Goal: Transaction & Acquisition: Purchase product/service

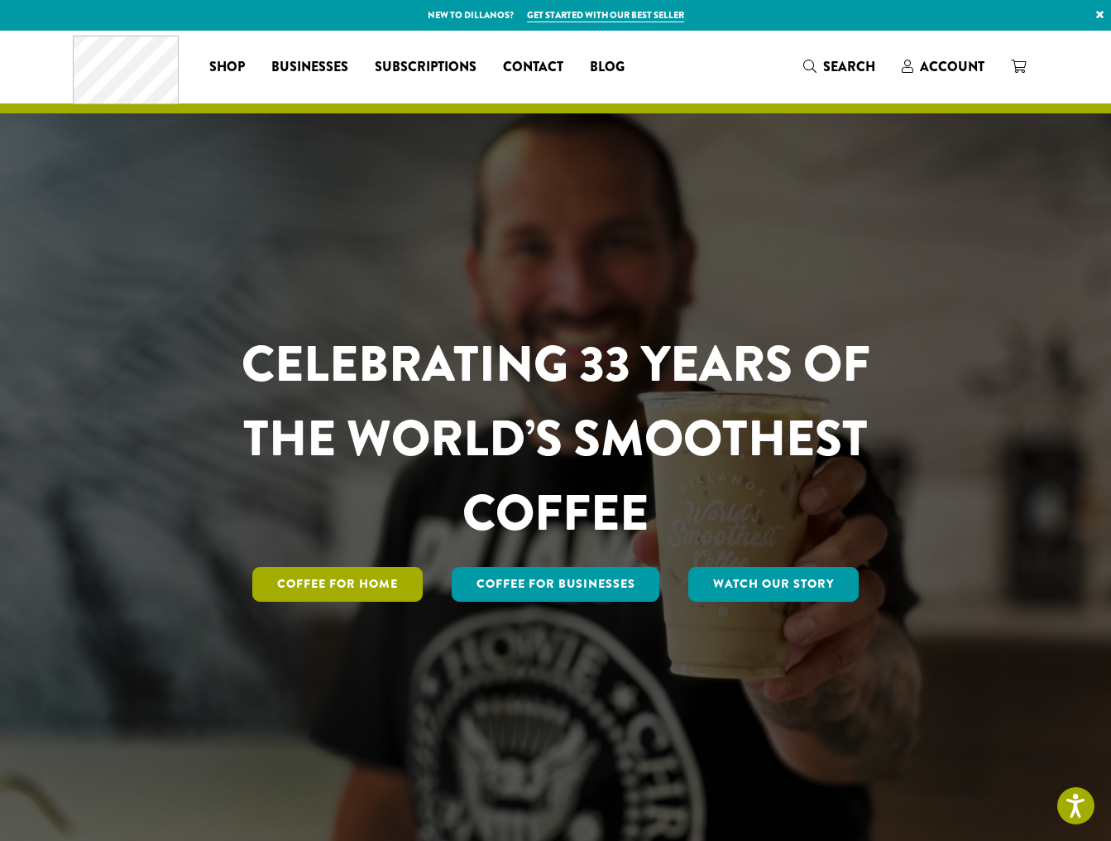
click at [334, 590] on link "Coffee for Home" at bounding box center [337, 584] width 170 height 35
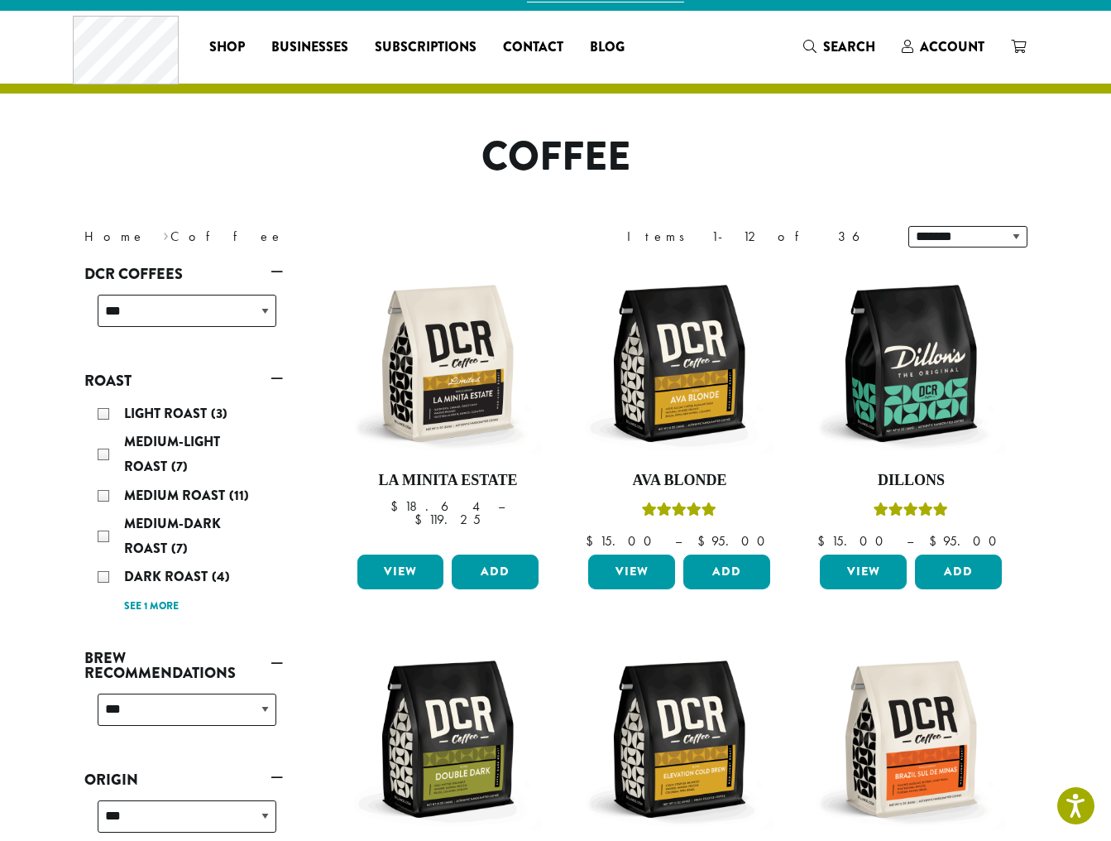
scroll to position [19, 0]
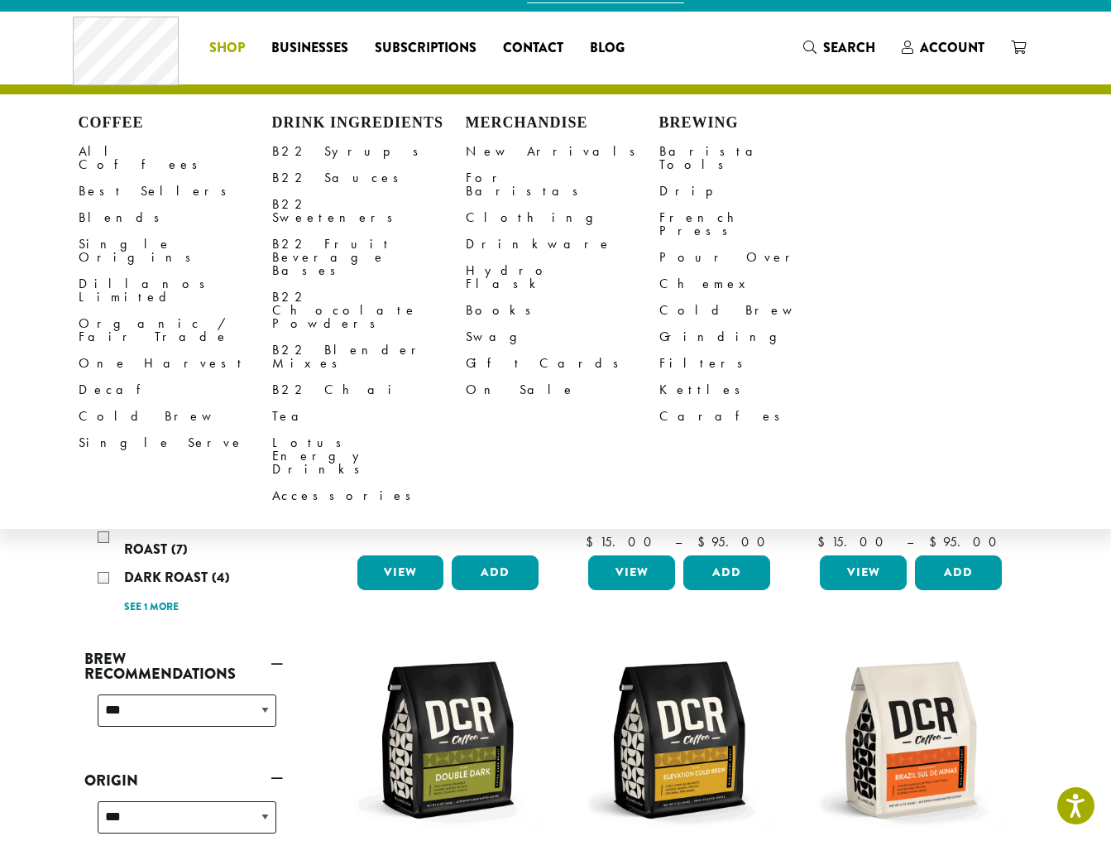
click at [228, 44] on span "Shop" at bounding box center [227, 48] width 36 height 21
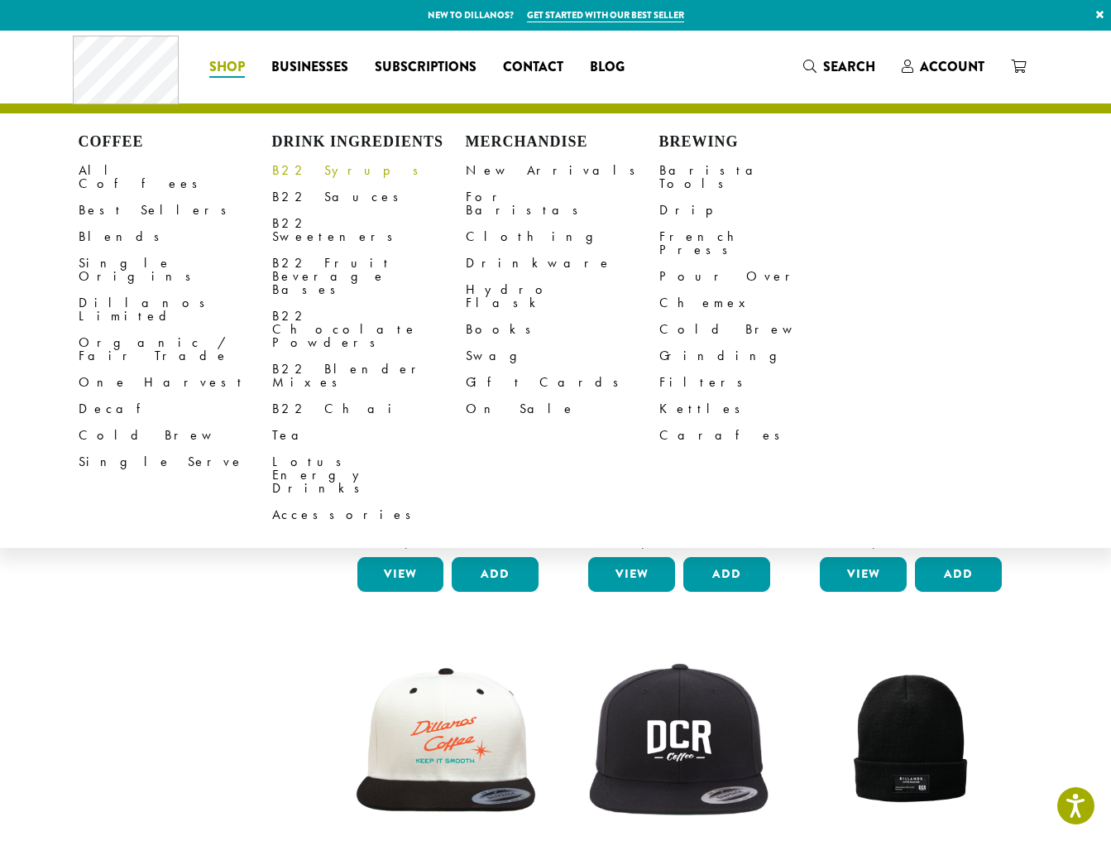
click at [303, 165] on link "B22 Syrups" at bounding box center [369, 170] width 194 height 26
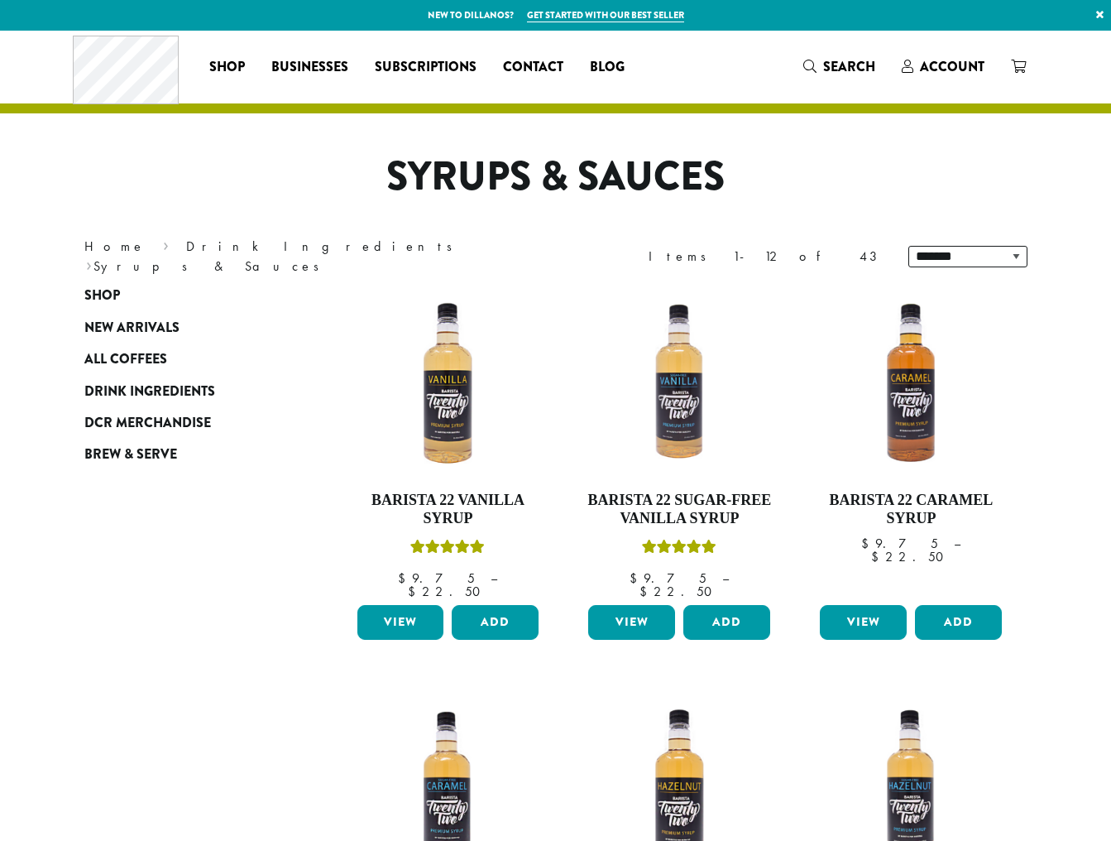
click at [303, 165] on h1 "Syrups & Sauces" at bounding box center [556, 177] width 968 height 48
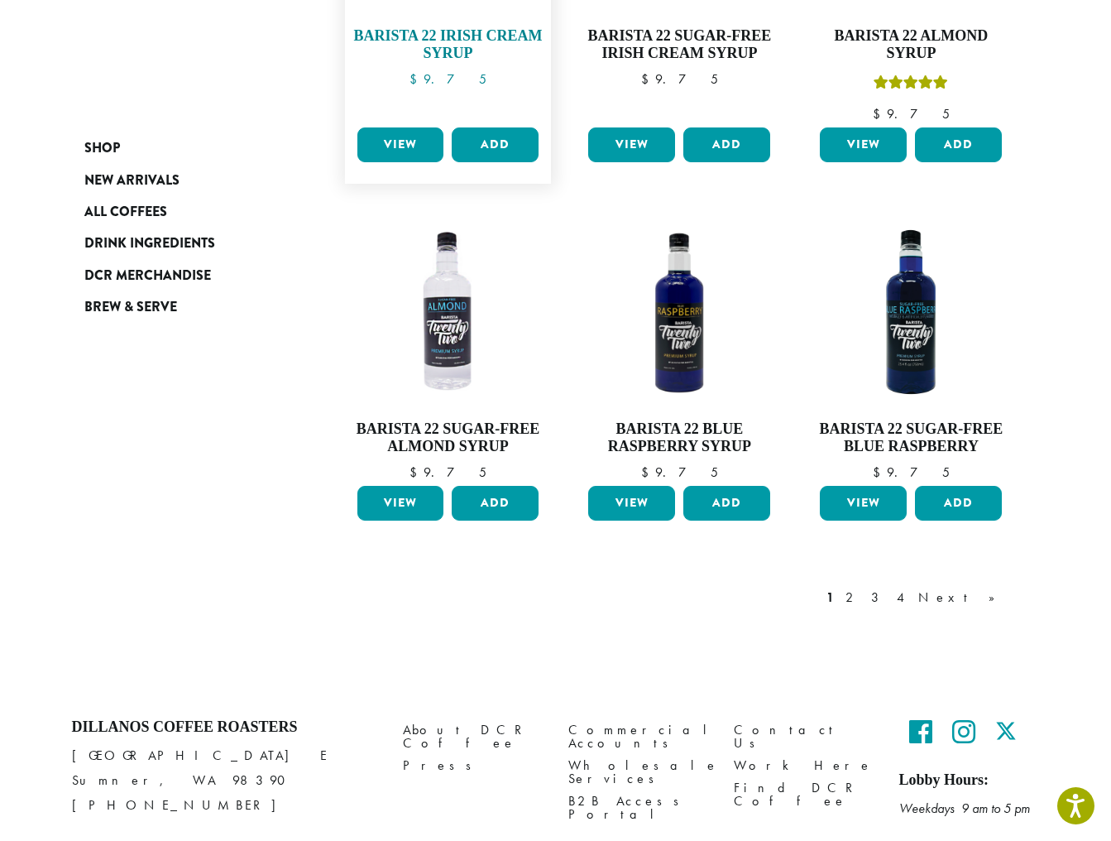
scroll to position [1297, 0]
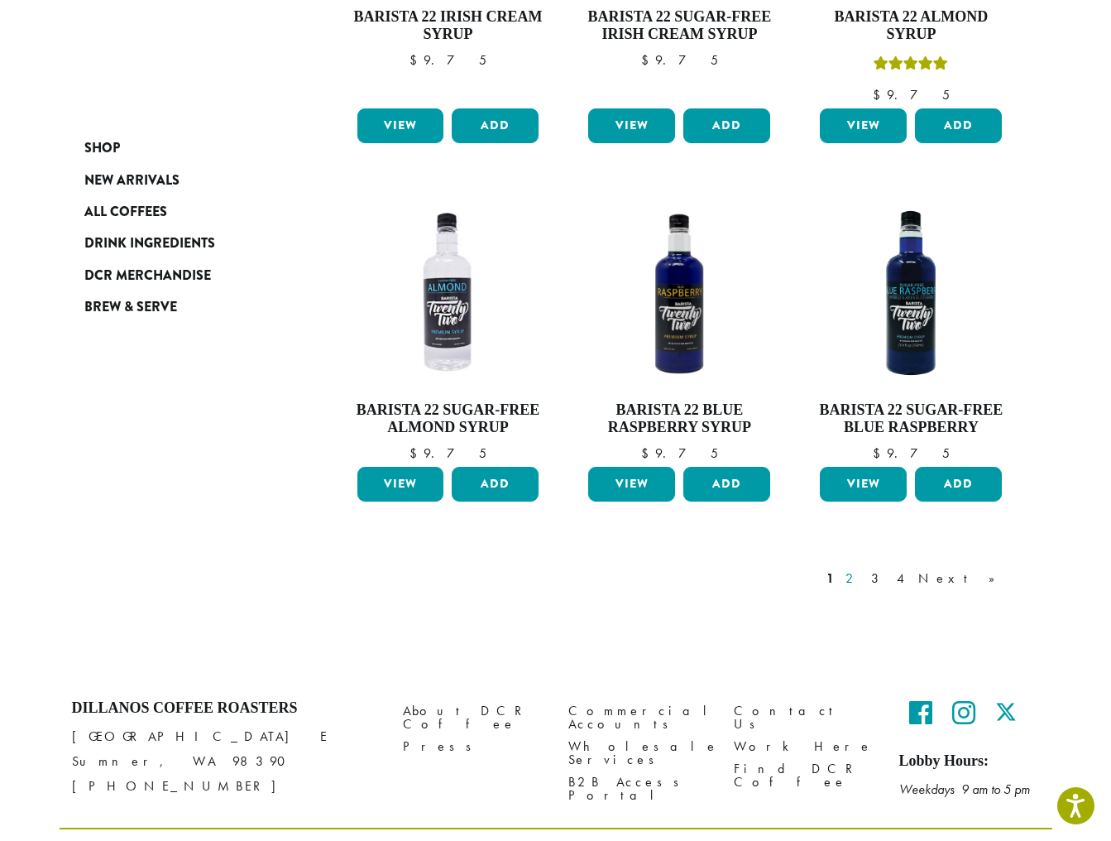
click at [863, 569] on link "2" at bounding box center [852, 579] width 21 height 20
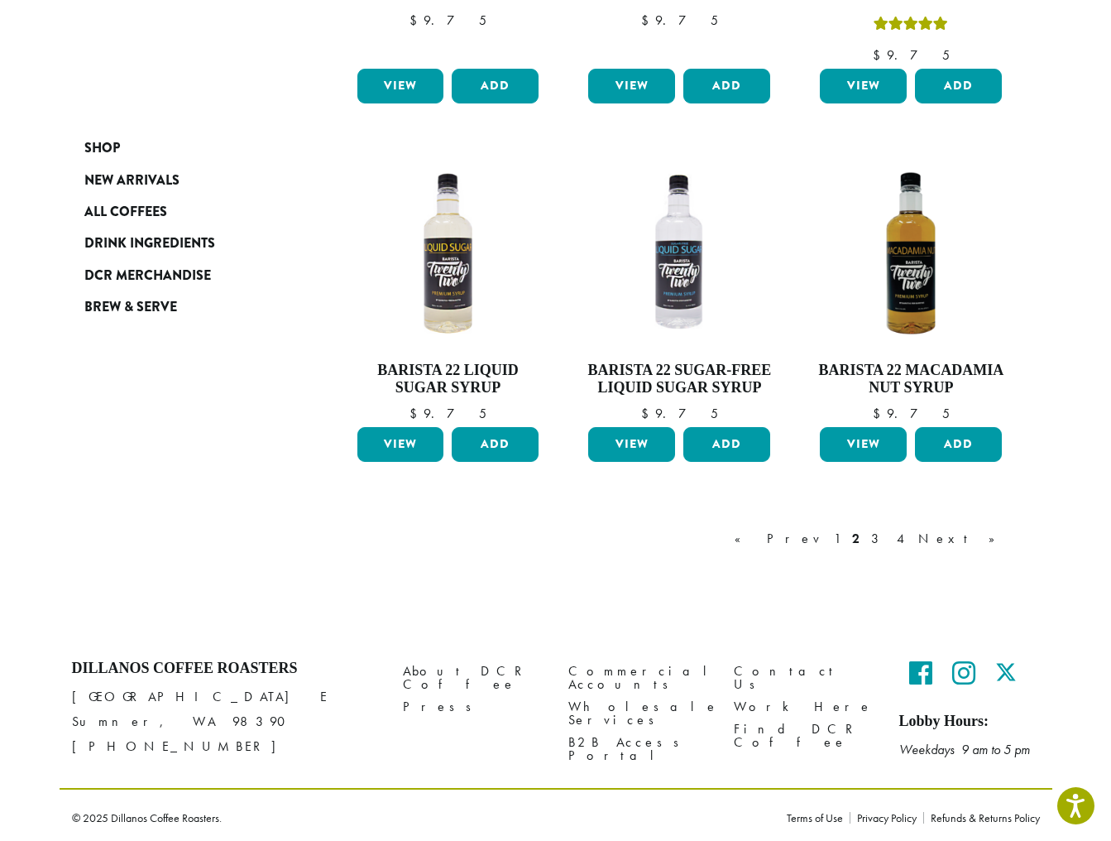
scroll to position [1274, 0]
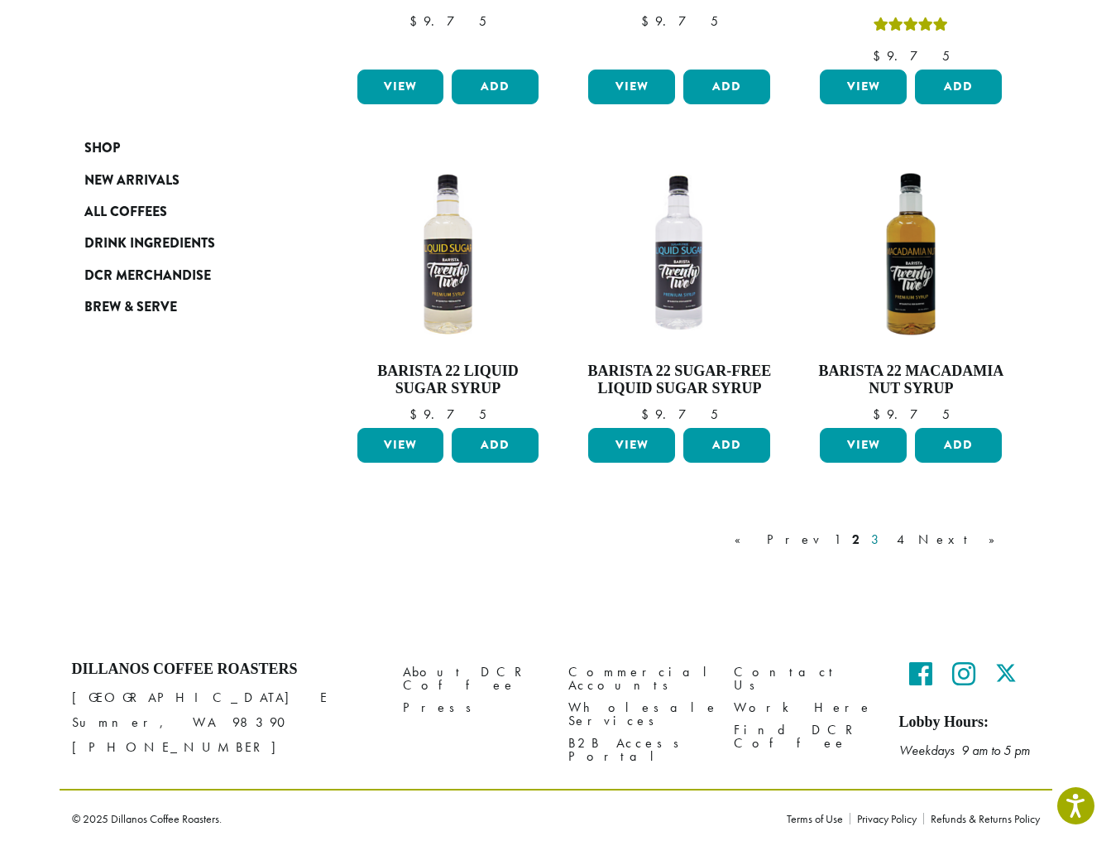
click at [889, 534] on link "3" at bounding box center [878, 540] width 21 height 20
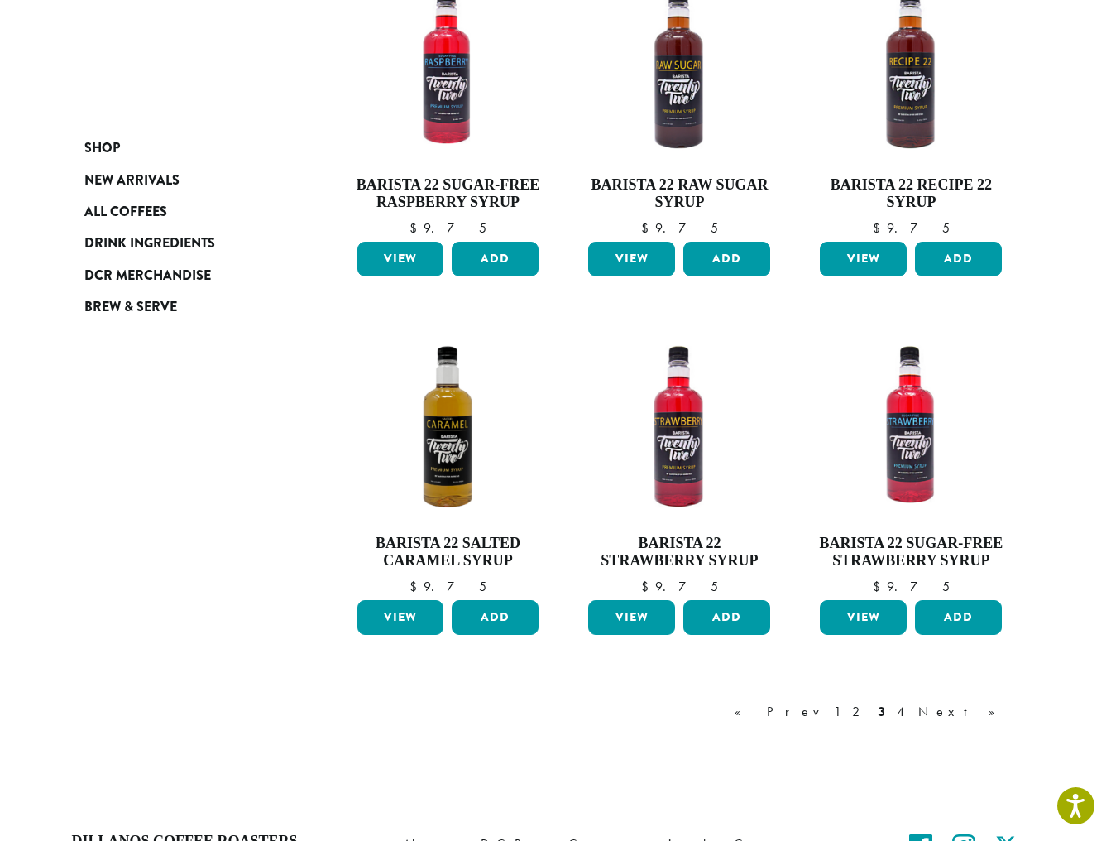
scroll to position [1058, 0]
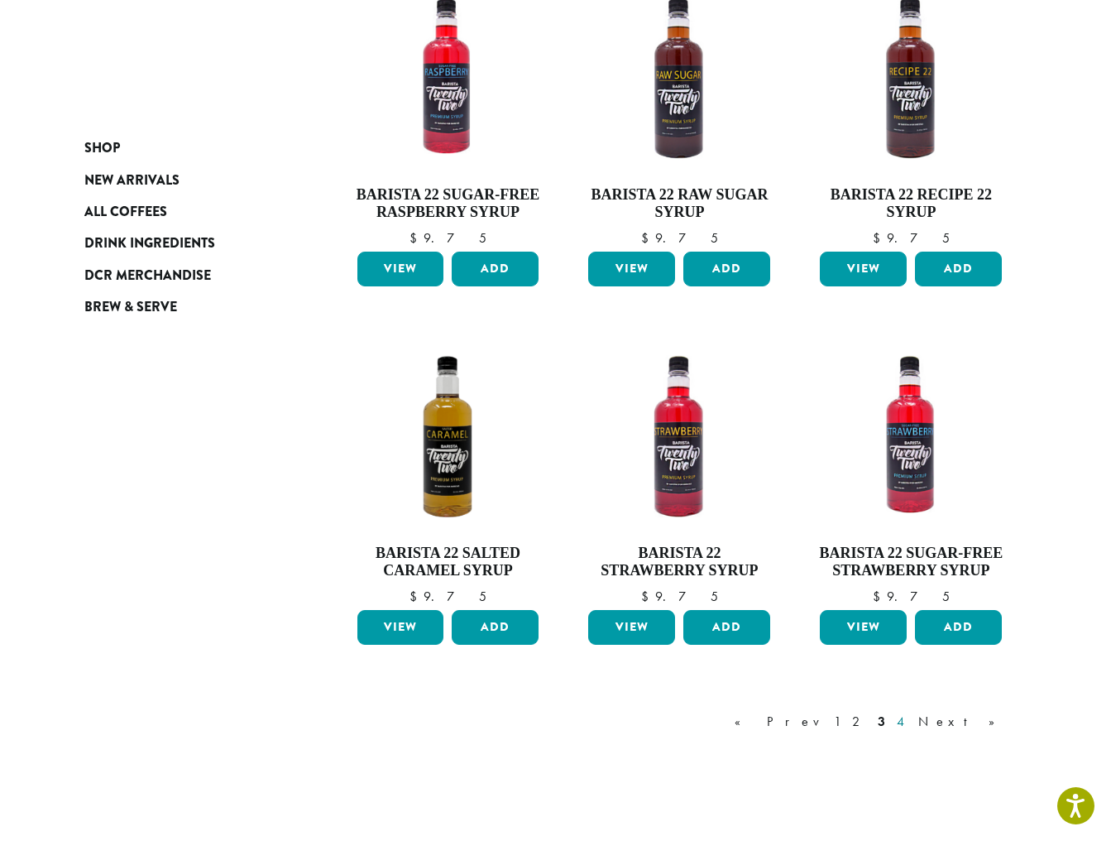
click at [910, 718] on link "4" at bounding box center [902, 722] width 17 height 20
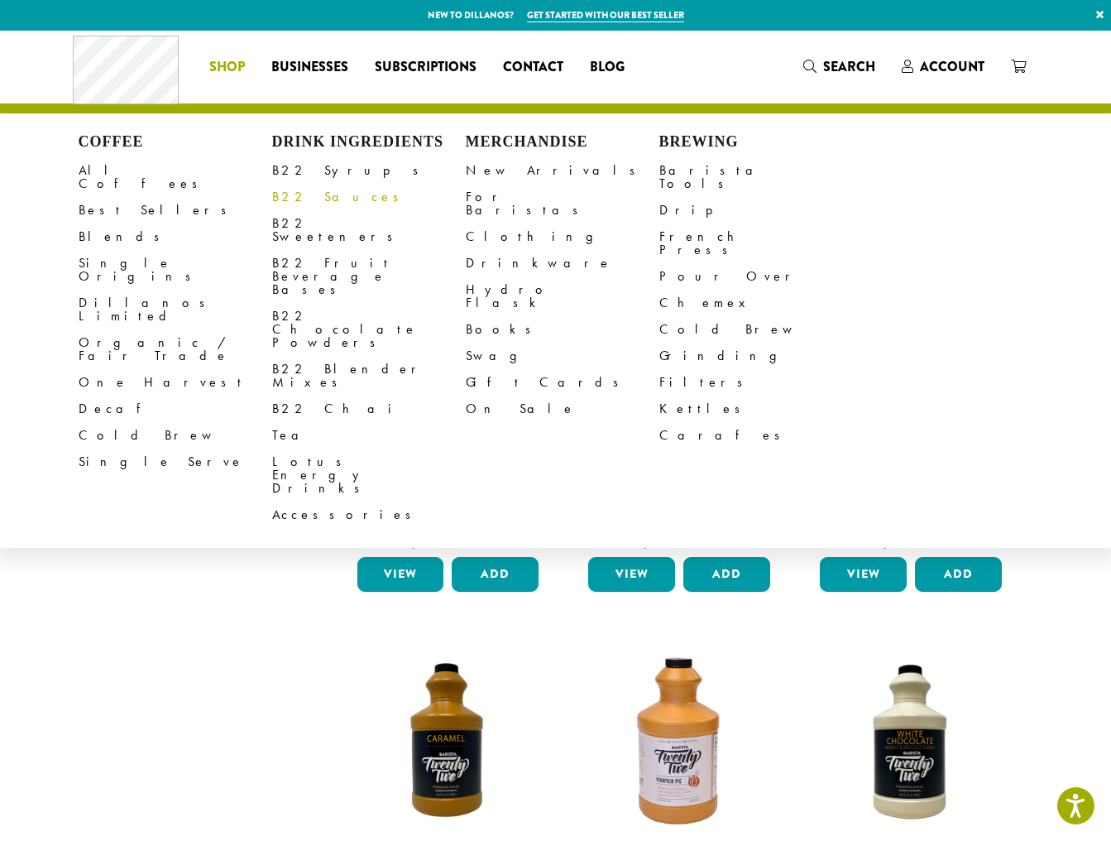
click at [309, 194] on link "B22 Sauces" at bounding box center [369, 197] width 194 height 26
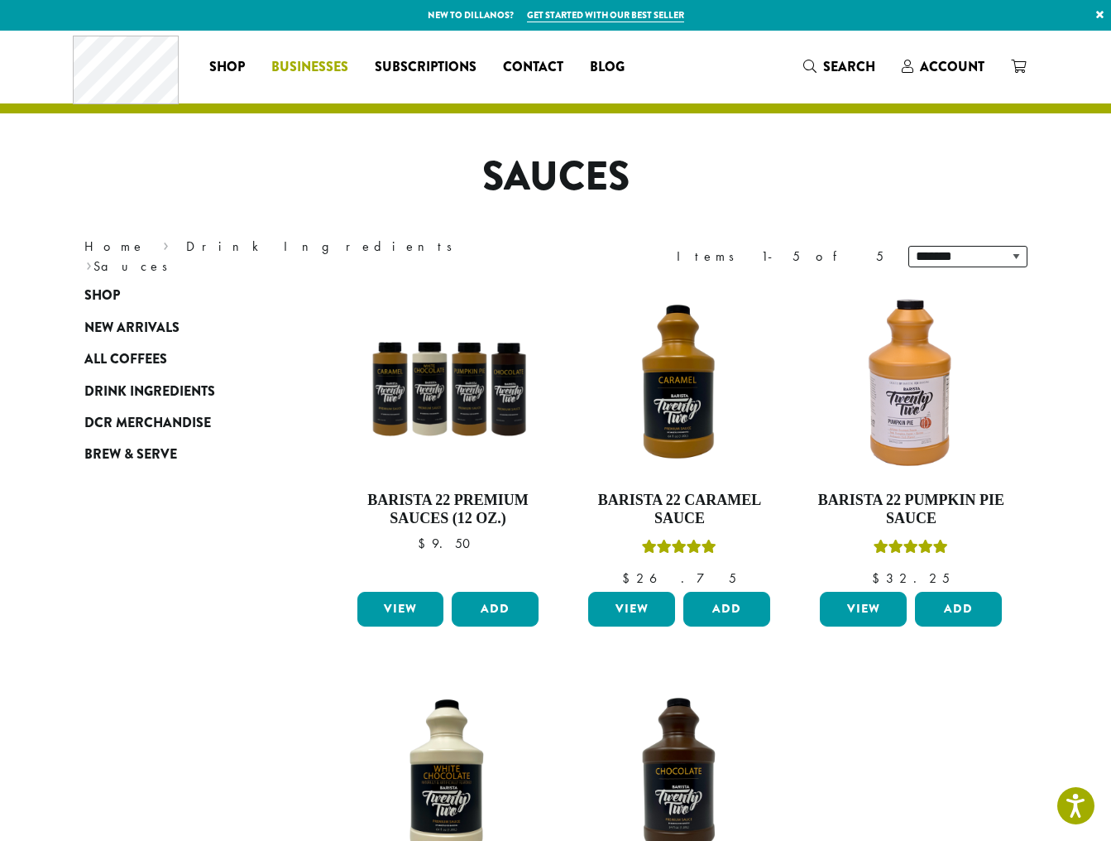
click at [331, 60] on span "Businesses" at bounding box center [309, 67] width 77 height 21
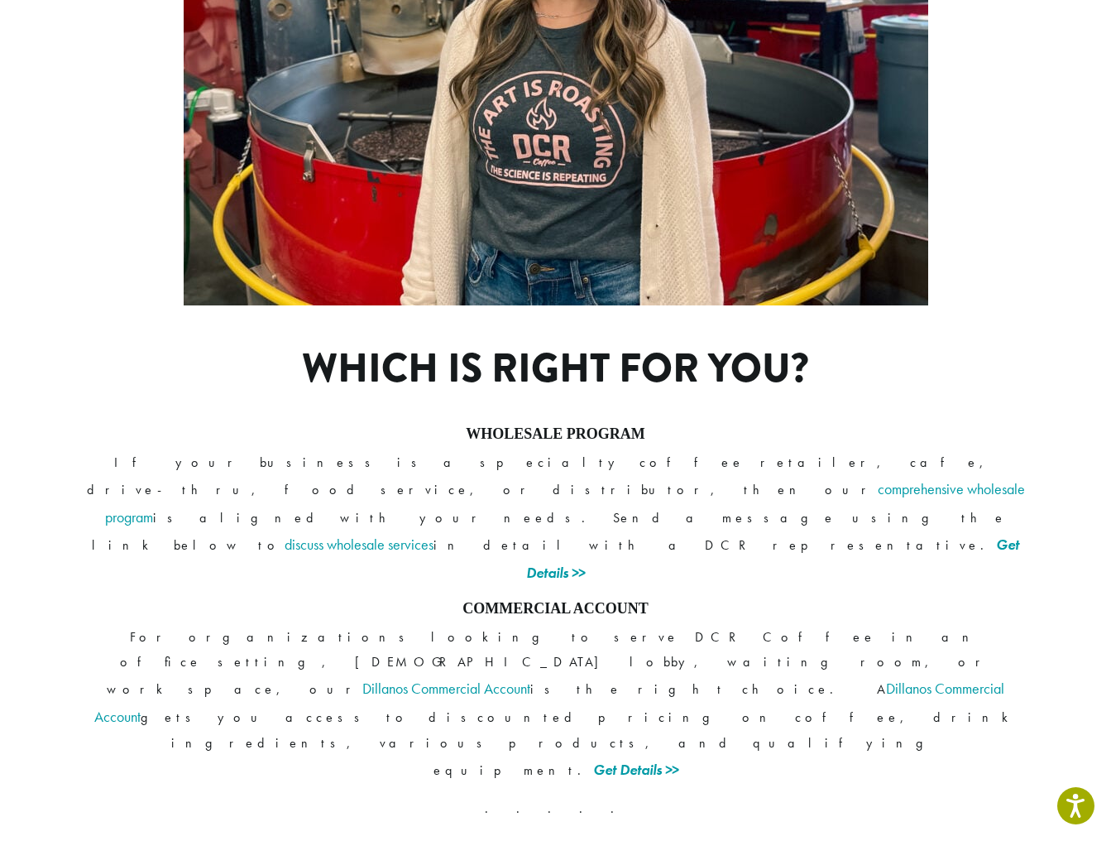
scroll to position [1082, 0]
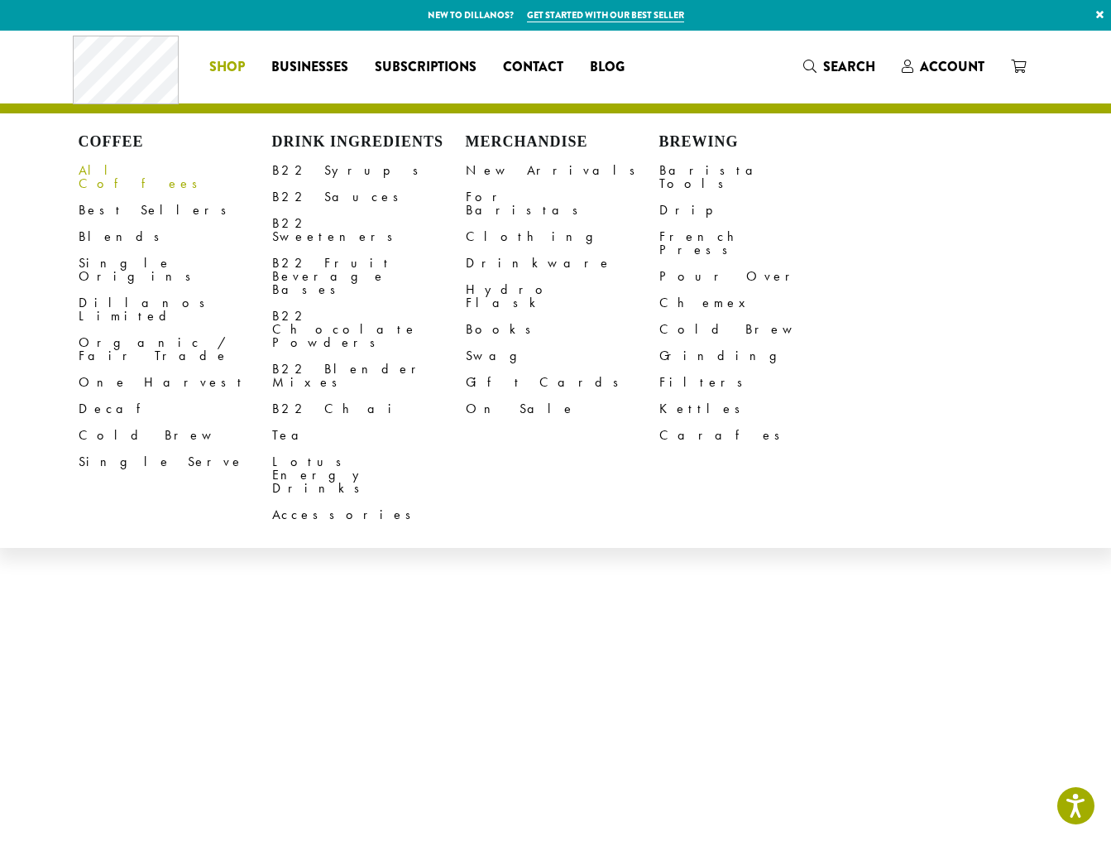
click at [238, 65] on span "Shop" at bounding box center [227, 67] width 36 height 21
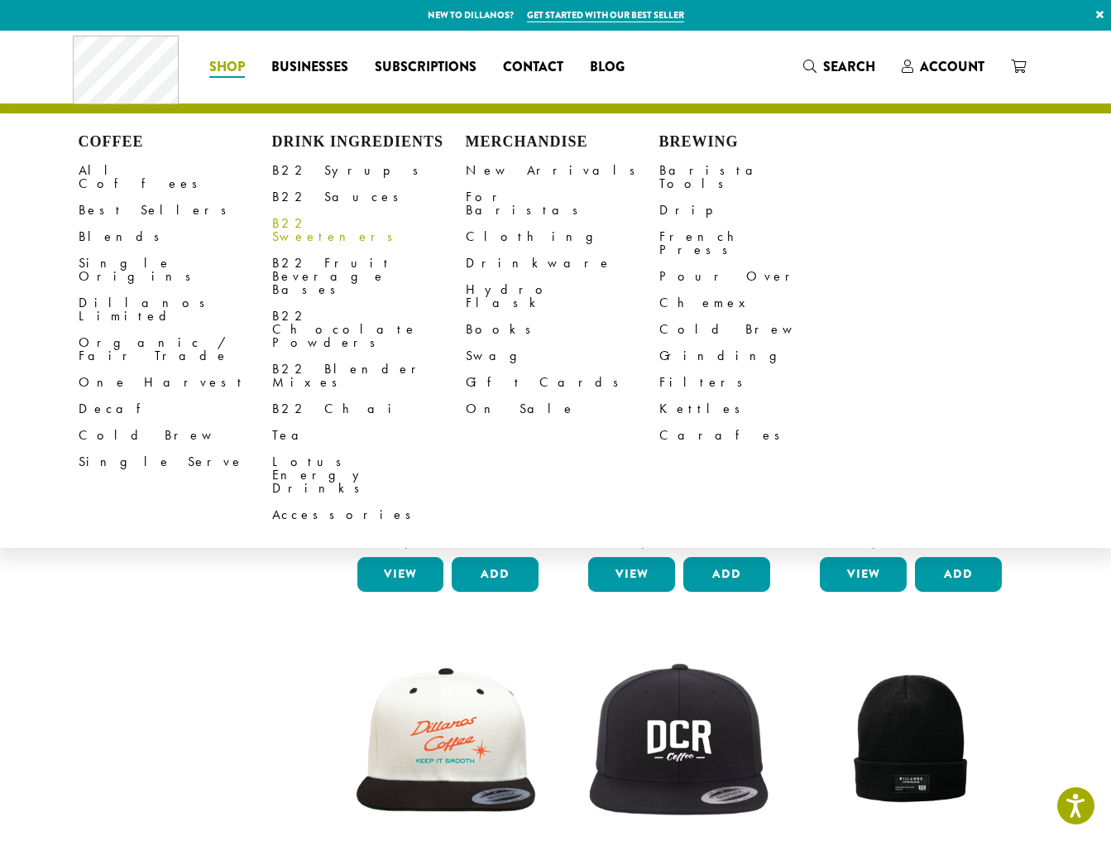
click at [317, 224] on link "B22 Sweeteners" at bounding box center [369, 230] width 194 height 40
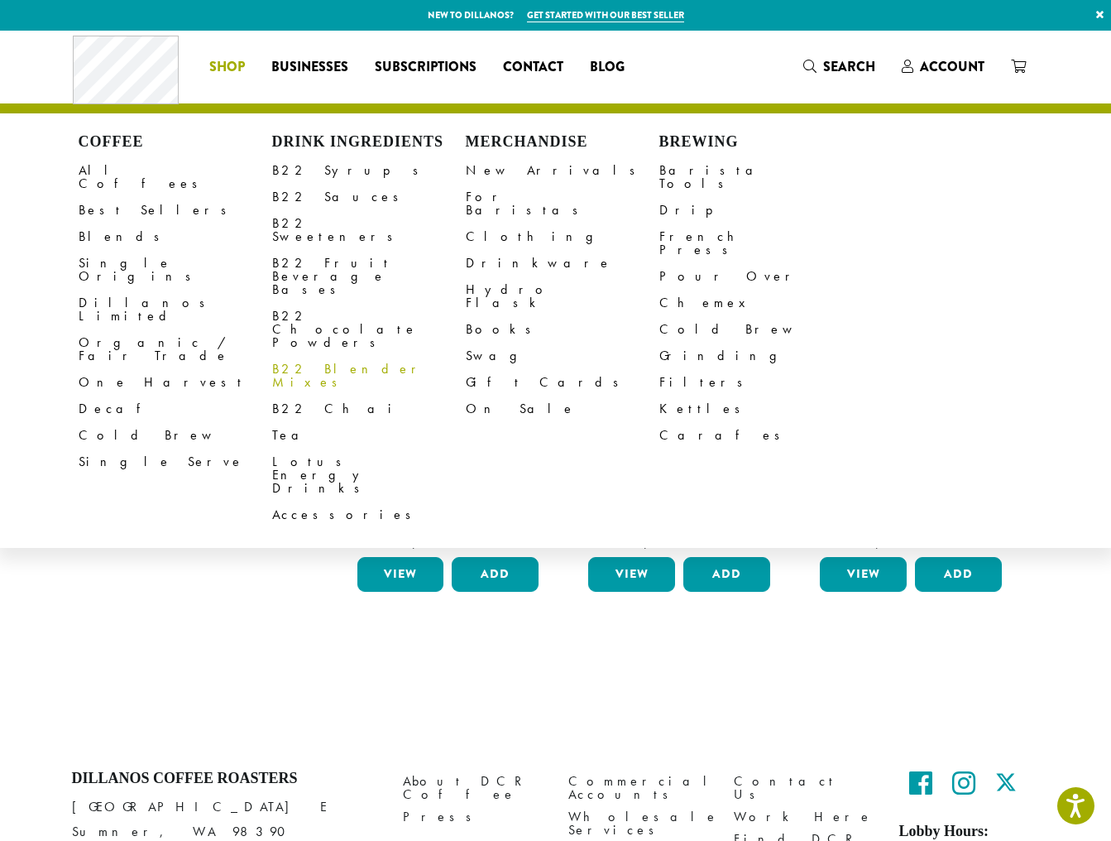
click at [292, 356] on link "B22 Blender Mixes" at bounding box center [369, 376] width 194 height 40
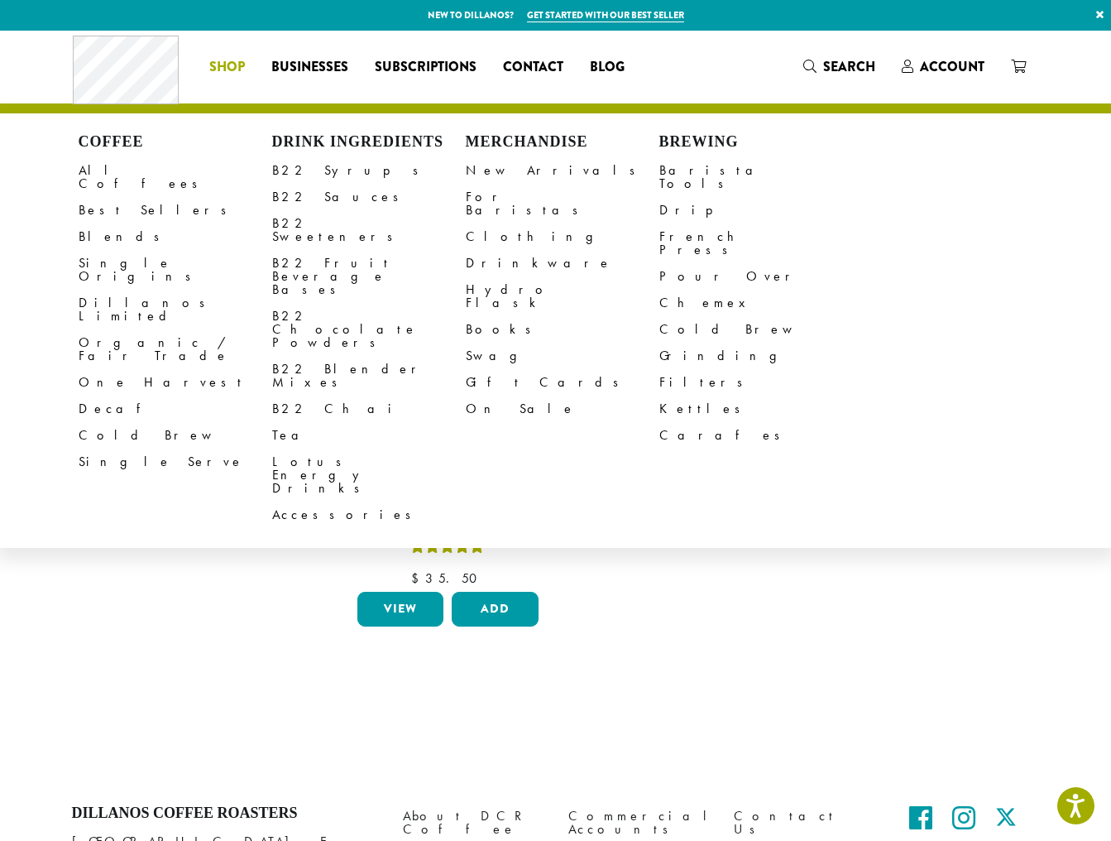
click at [222, 67] on span "Shop" at bounding box center [227, 67] width 36 height 21
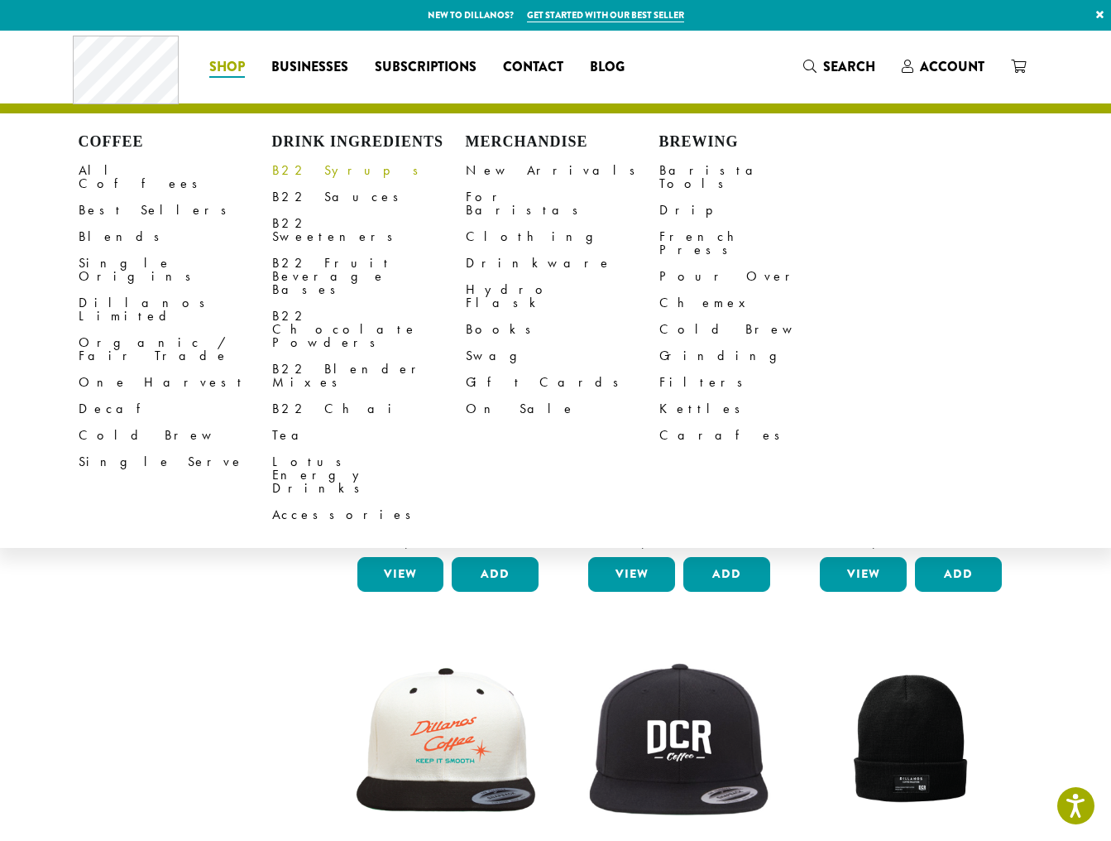
click at [281, 165] on link "B22 Syrups" at bounding box center [369, 170] width 194 height 26
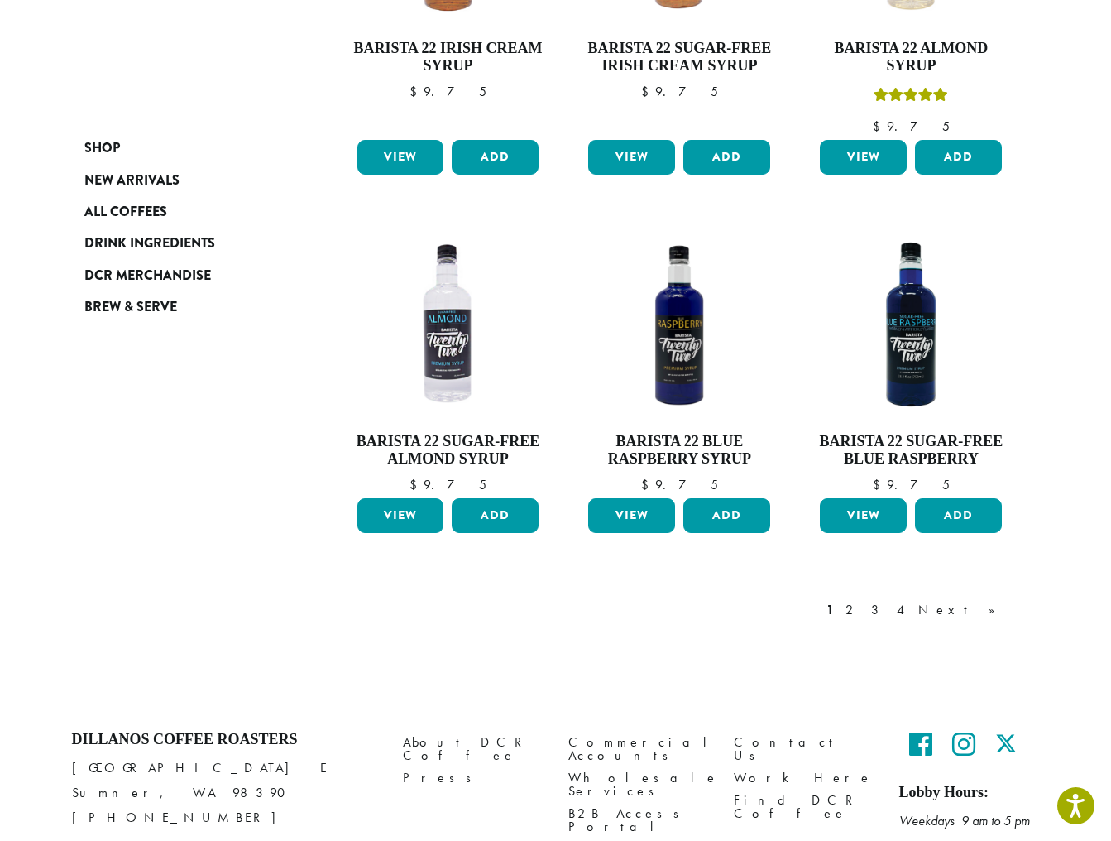
scroll to position [1284, 0]
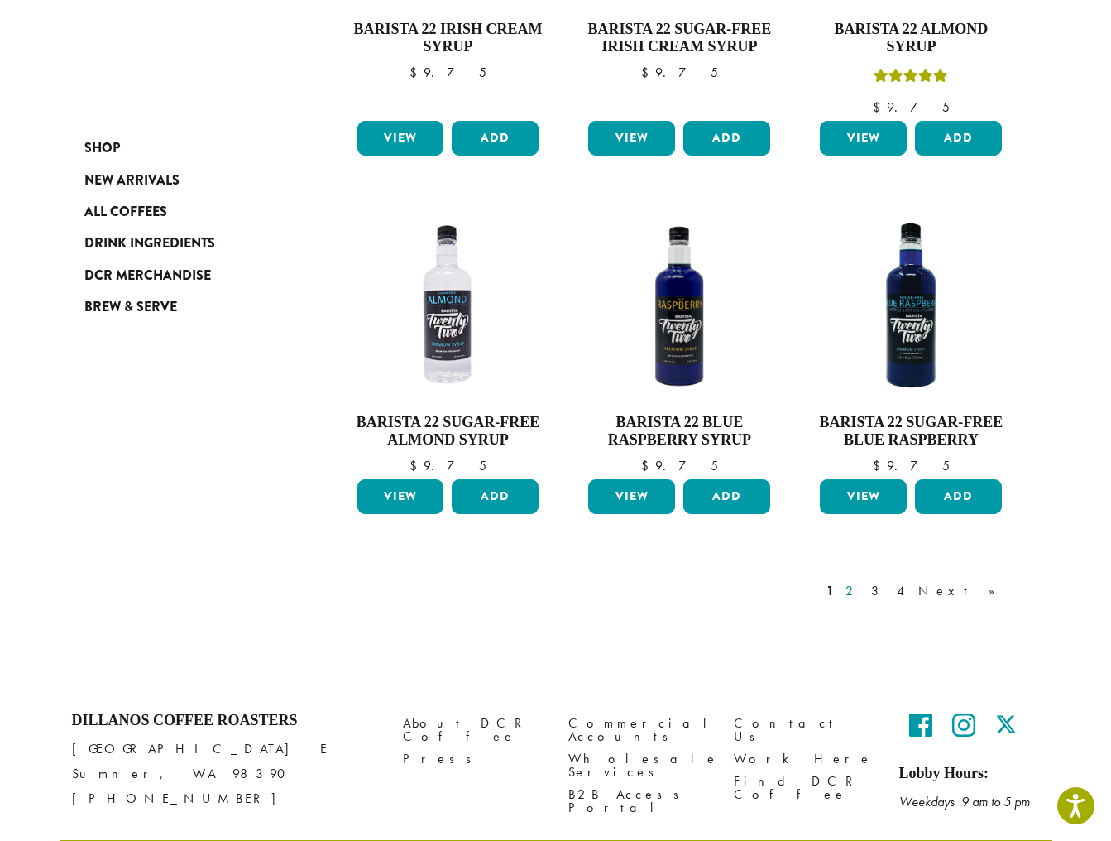
click at [863, 581] on link "2" at bounding box center [852, 591] width 21 height 20
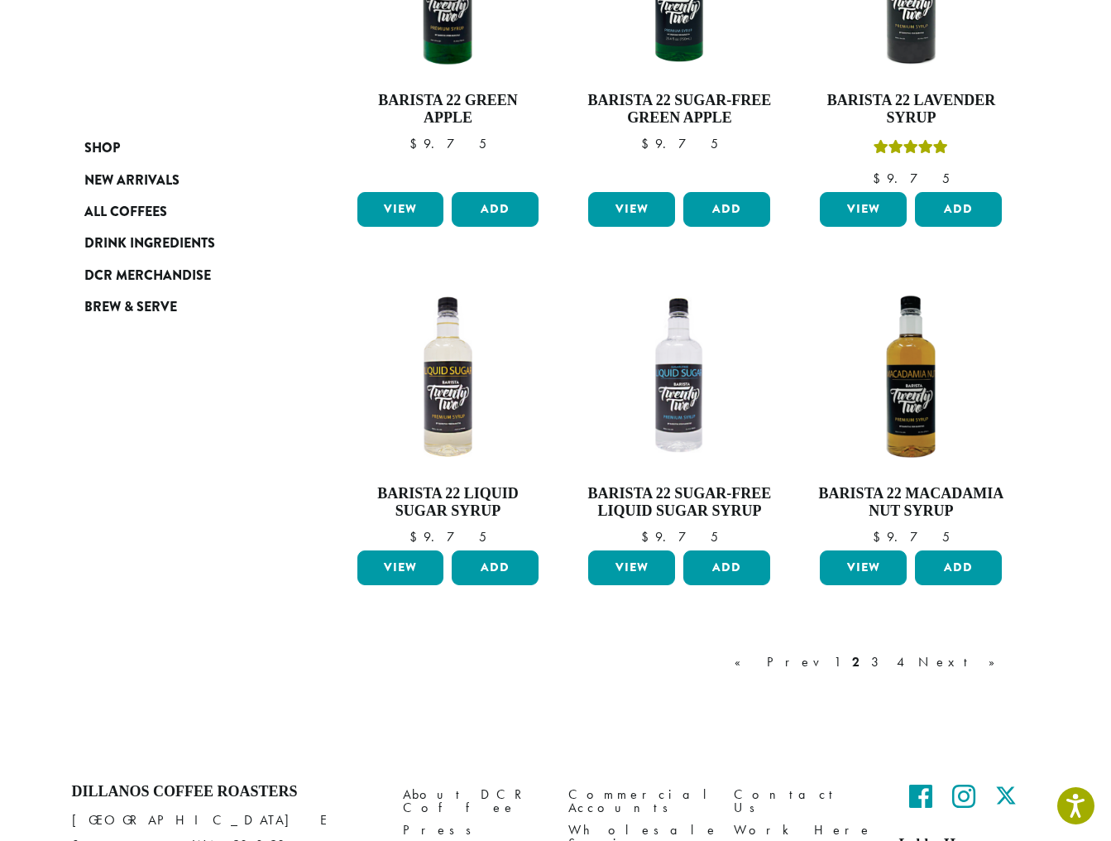
scroll to position [1166, 0]
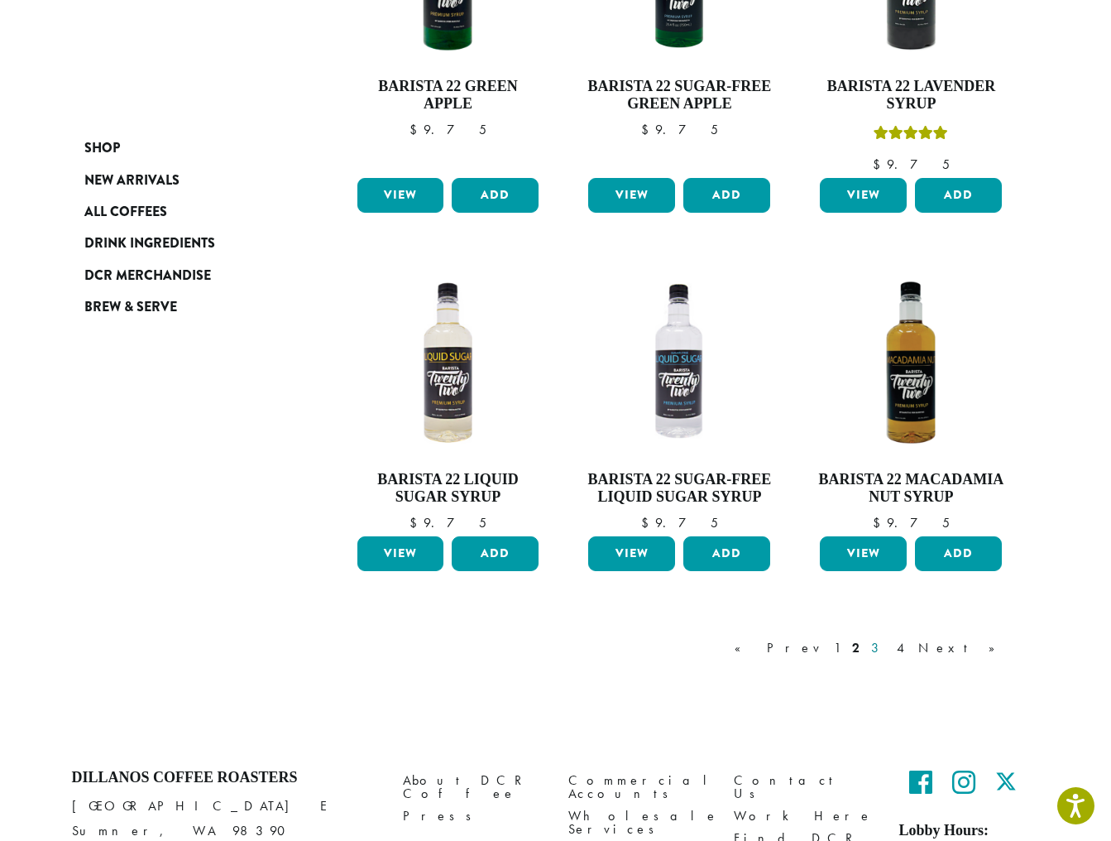
click at [889, 640] on link "3" at bounding box center [878, 648] width 21 height 20
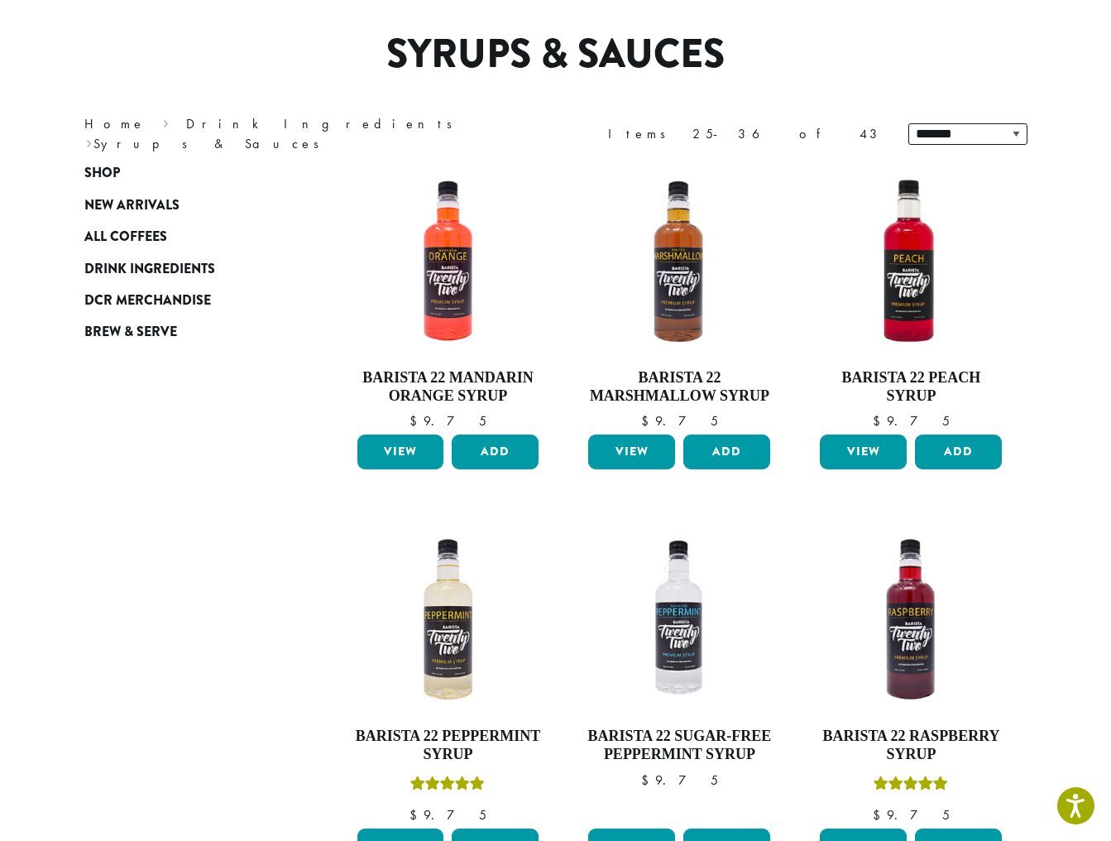
scroll to position [101, 0]
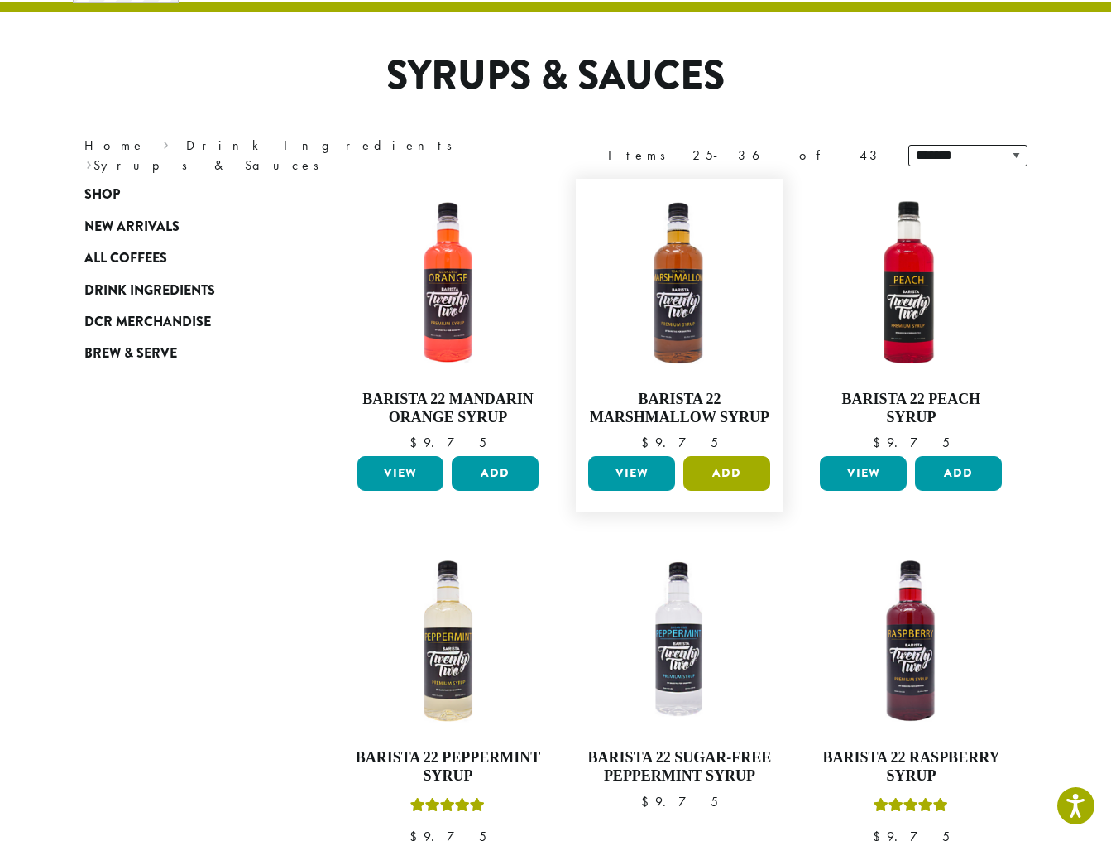
click at [732, 471] on button "Add" at bounding box center [727, 473] width 87 height 35
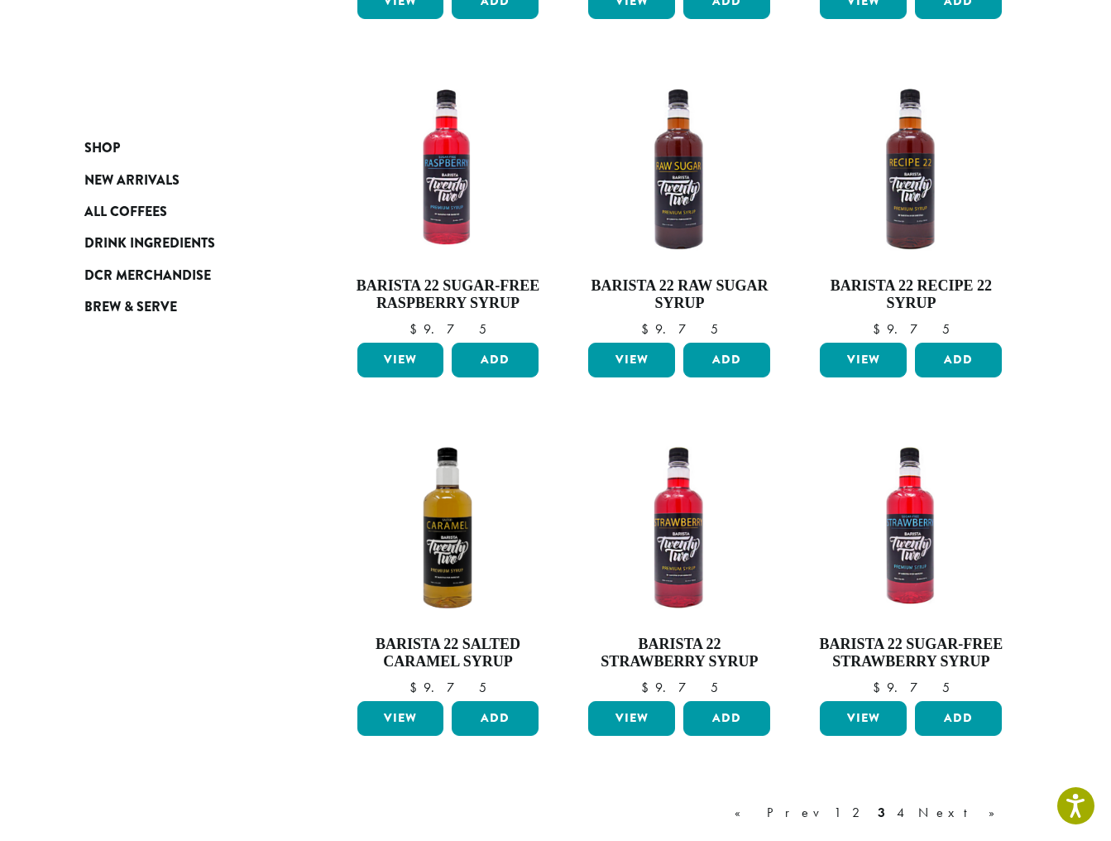
scroll to position [971, 0]
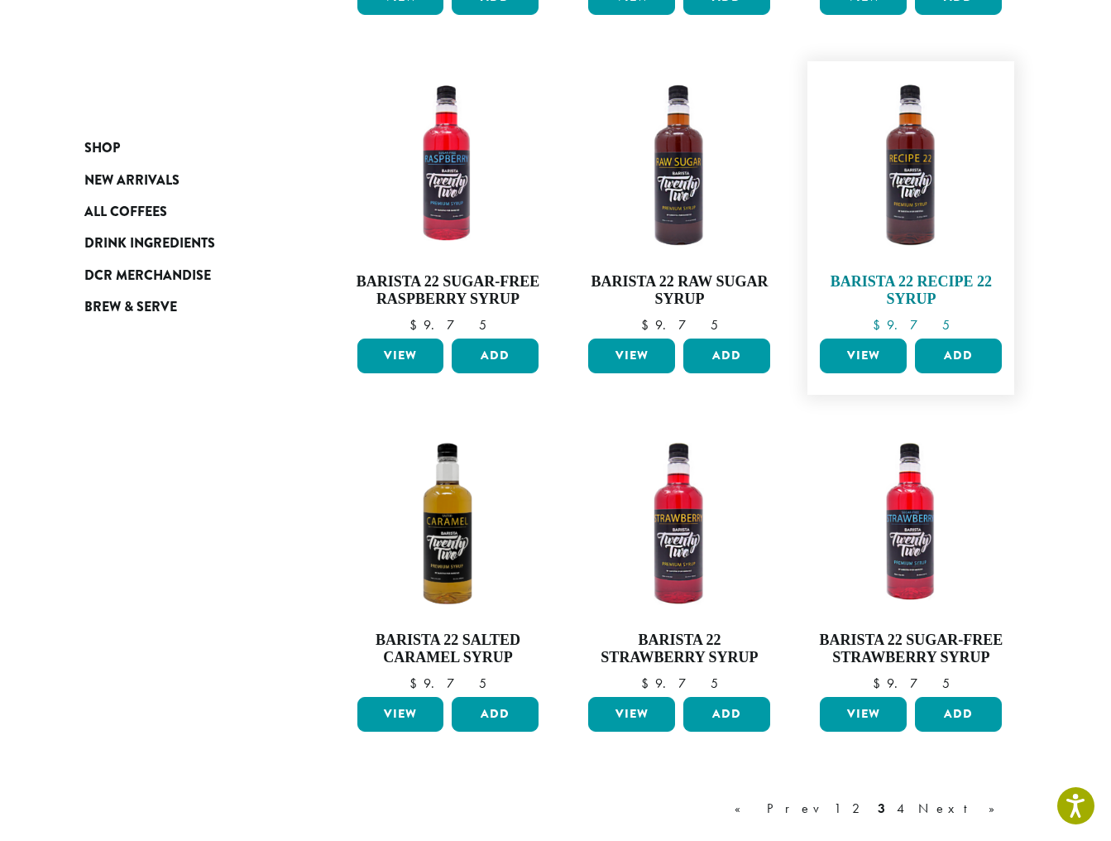
click at [916, 211] on img at bounding box center [911, 165] width 190 height 190
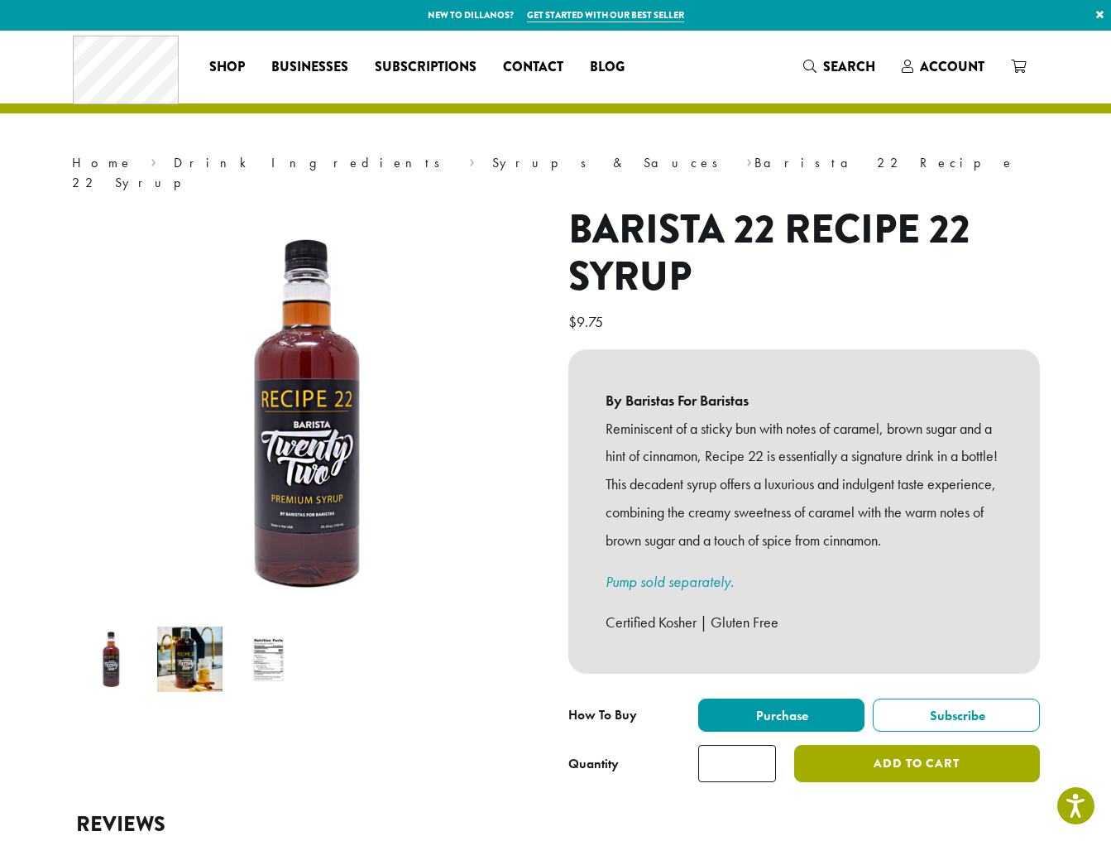
click at [876, 745] on button "Add to cart" at bounding box center [916, 763] width 245 height 37
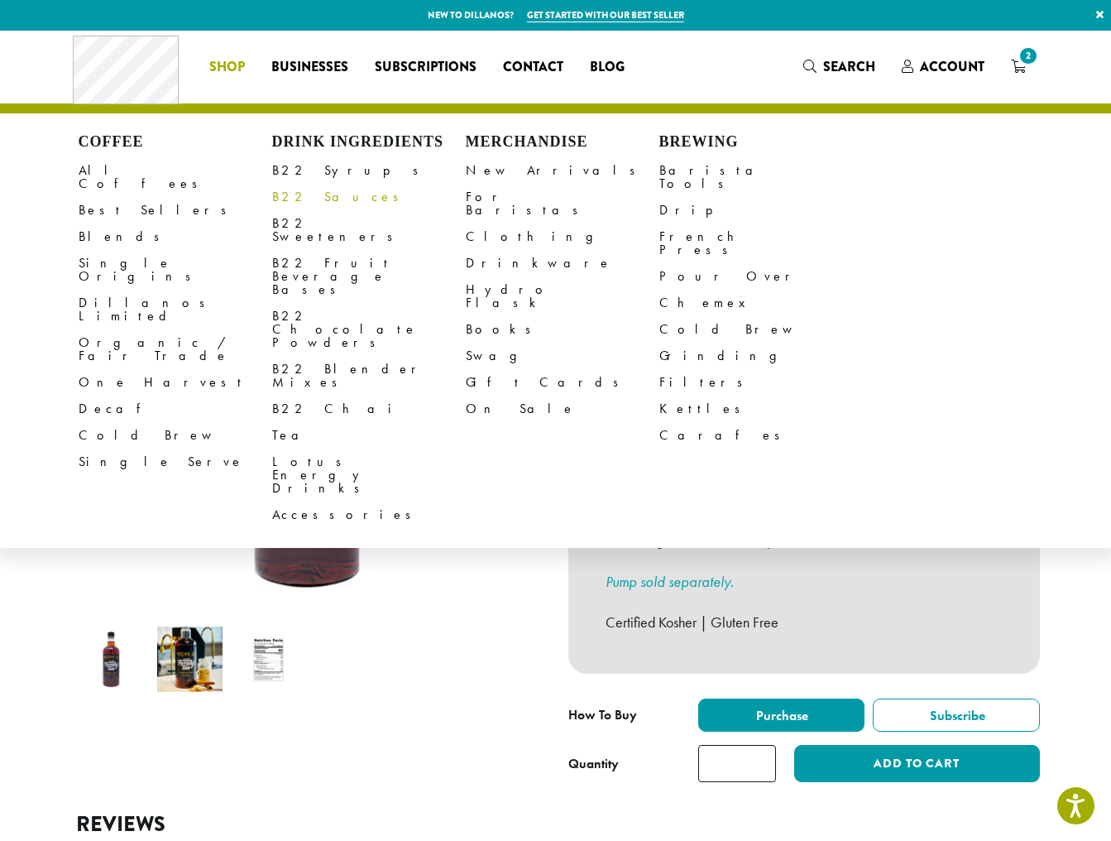
click at [314, 195] on link "B22 Sauces" at bounding box center [369, 197] width 194 height 26
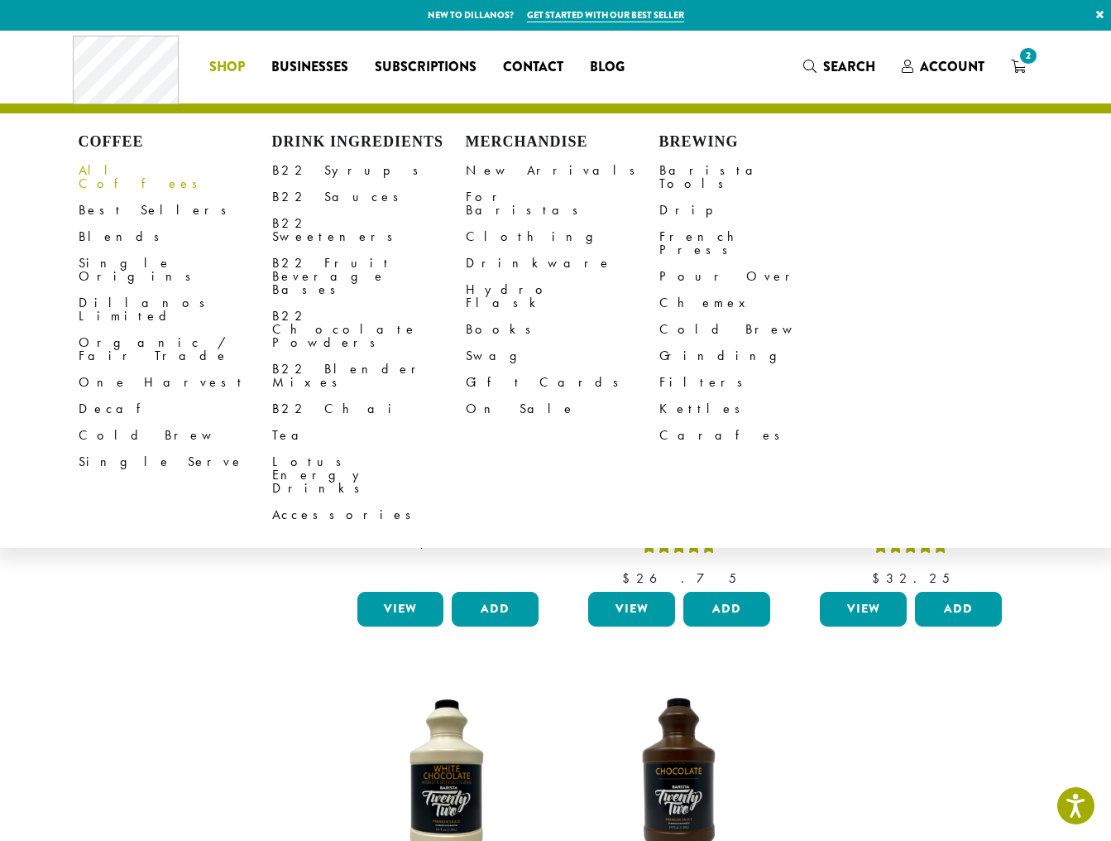
click at [116, 175] on link "All Coffees" at bounding box center [176, 177] width 194 height 40
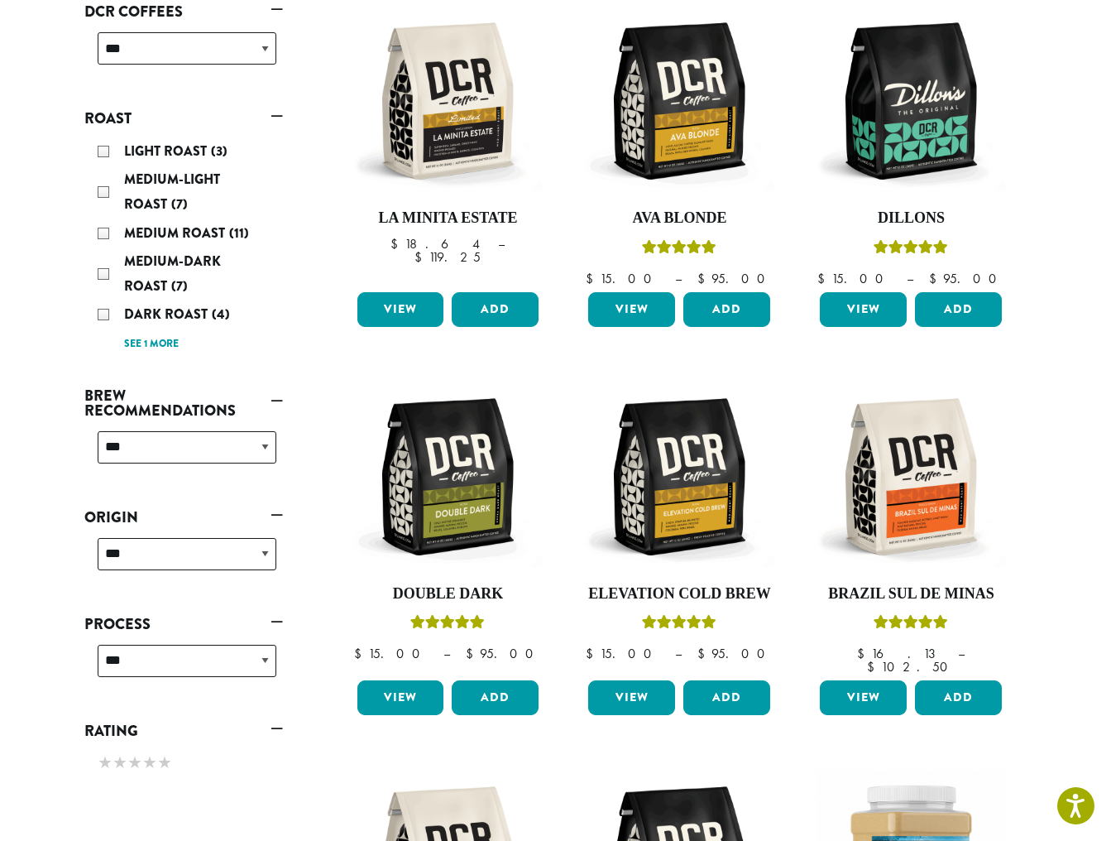
scroll to position [283, 0]
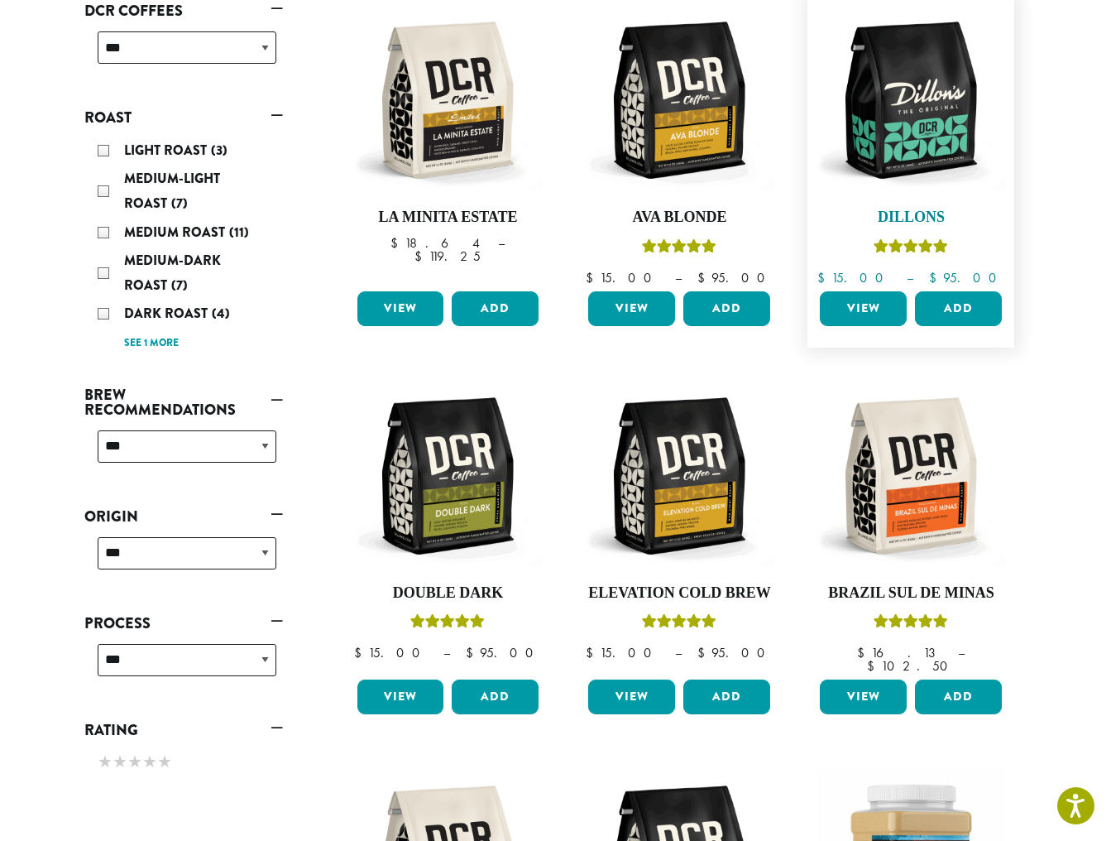
click at [961, 118] on img at bounding box center [911, 100] width 190 height 190
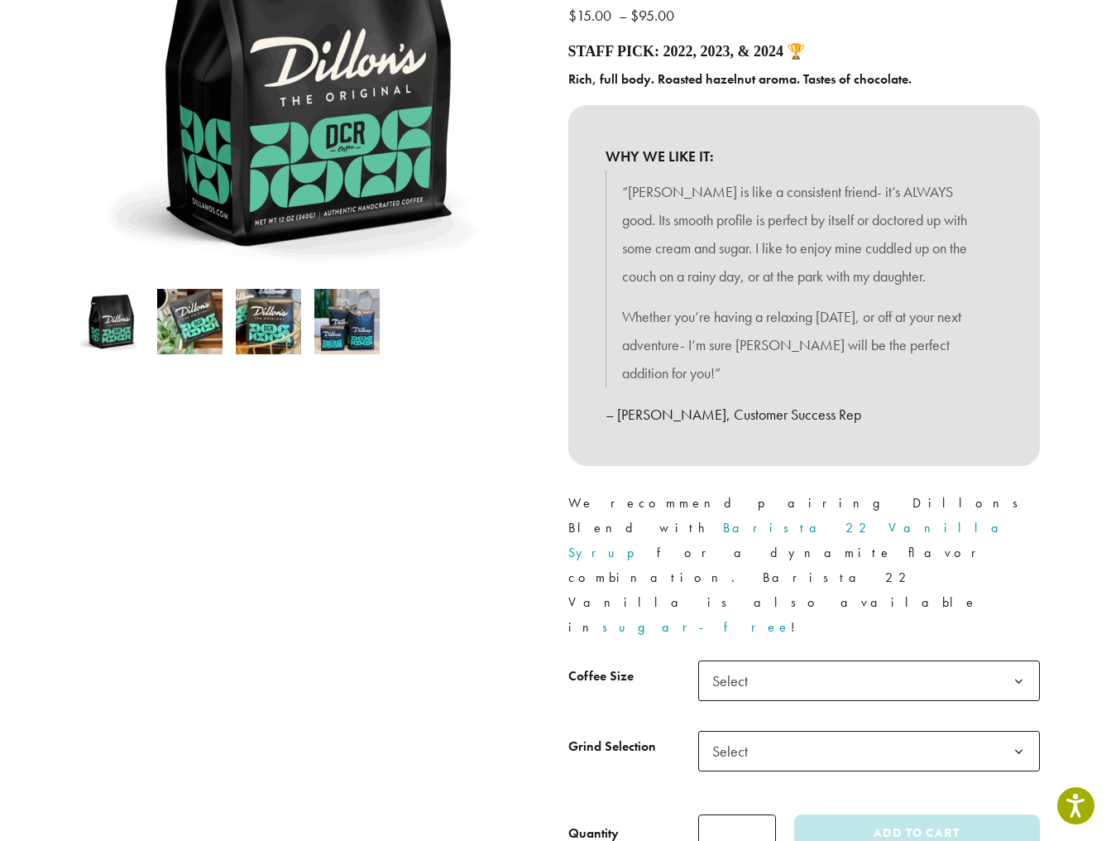
scroll to position [353, 0]
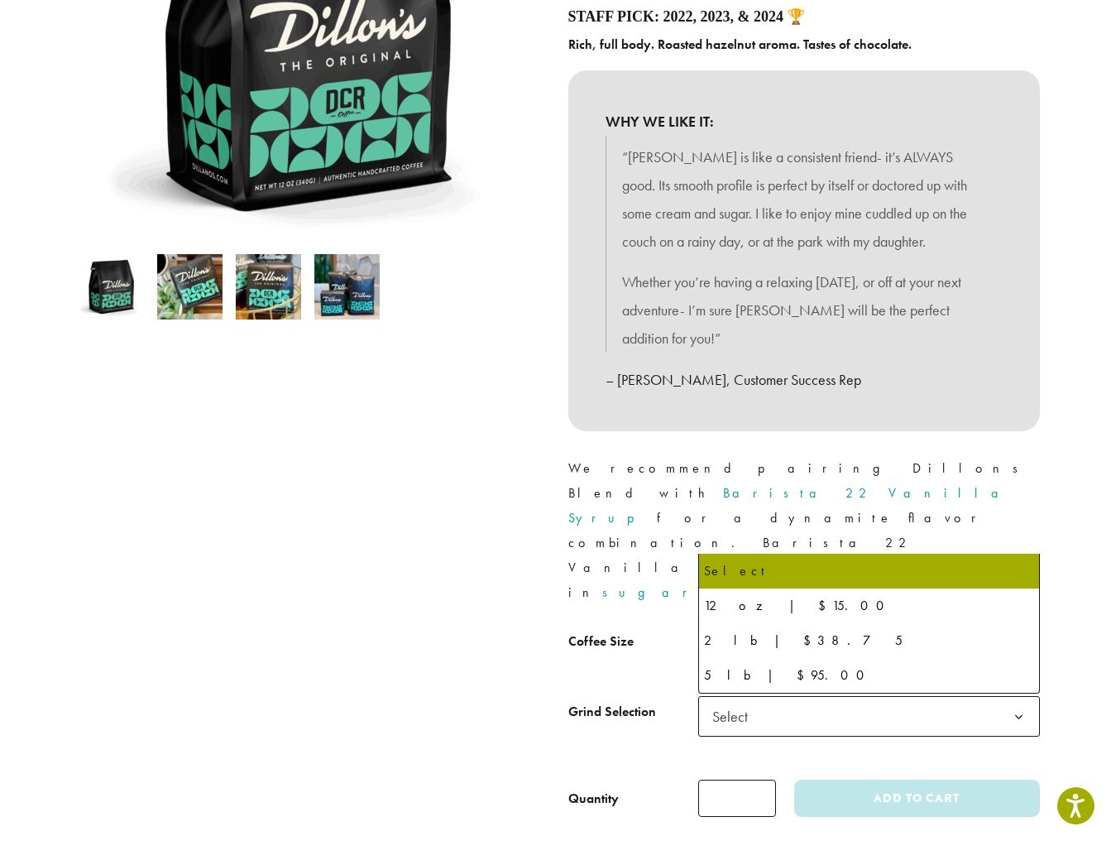
click at [815, 626] on span "Select" at bounding box center [869, 646] width 342 height 41
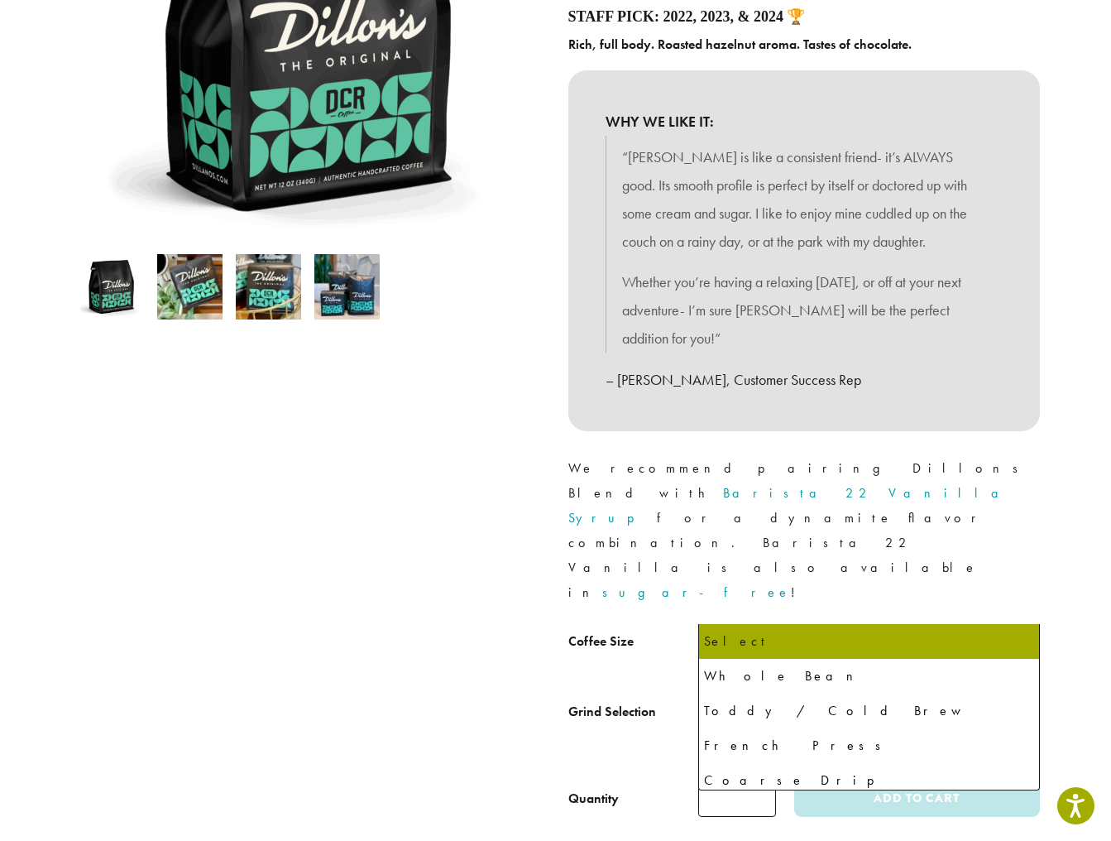
click at [818, 696] on span "Select" at bounding box center [869, 716] width 342 height 41
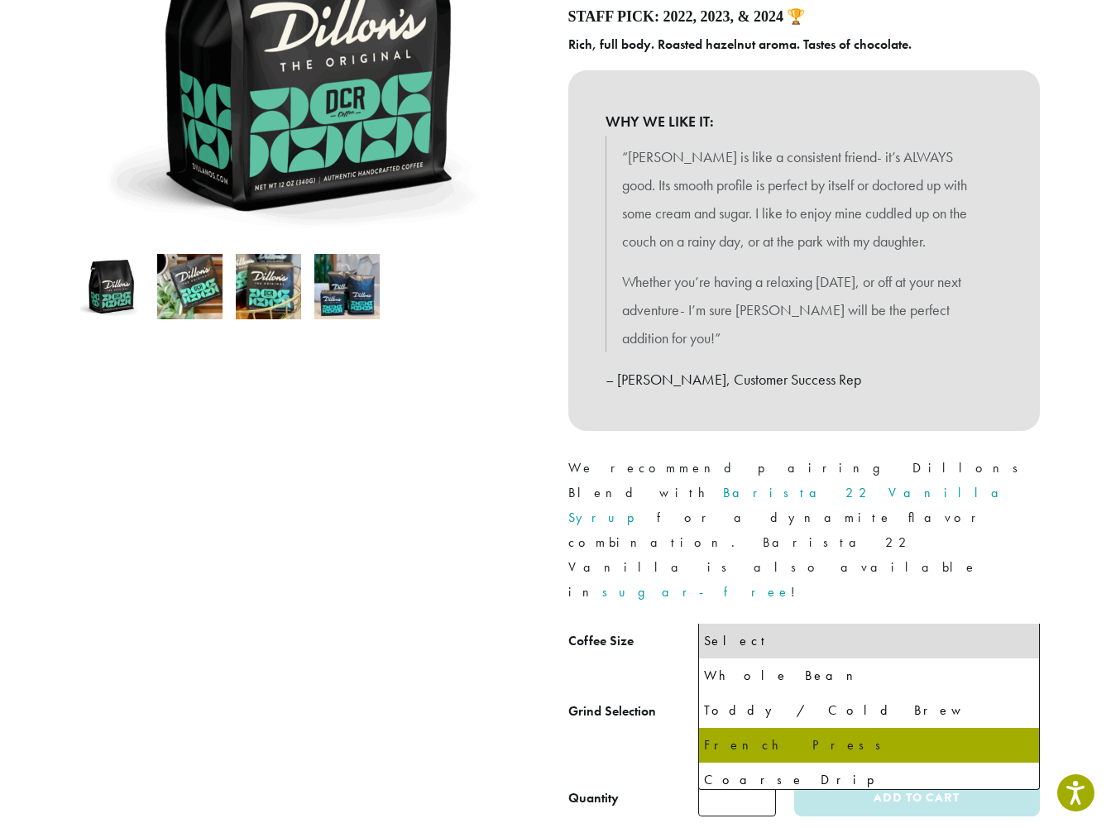
select select "*********"
select select "**********"
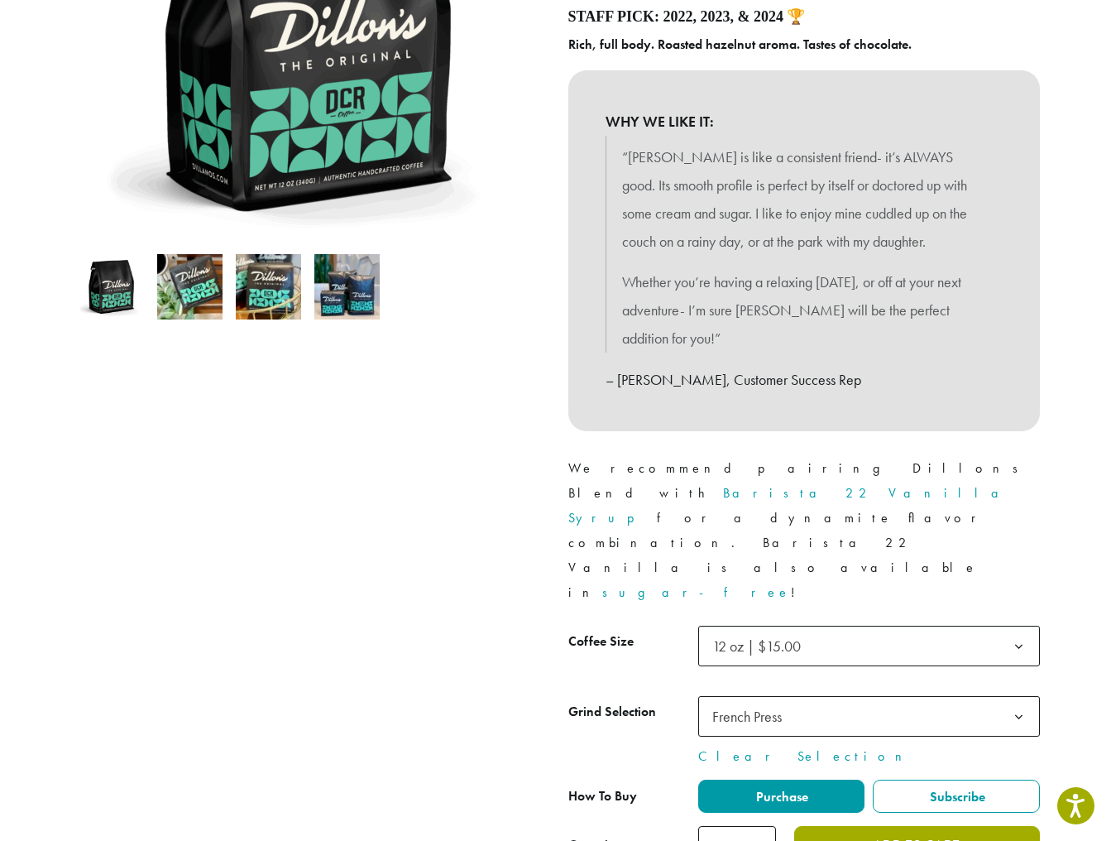
click at [938, 826] on button "Add to cart" at bounding box center [916, 844] width 245 height 37
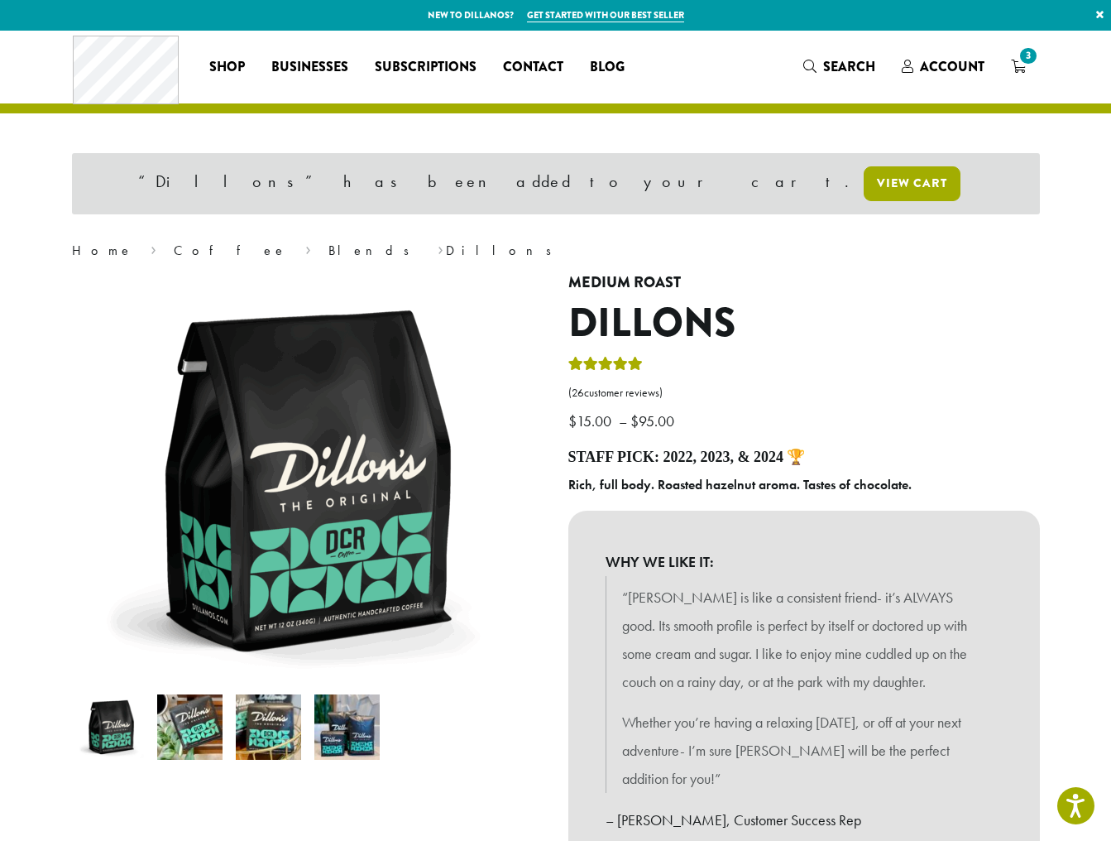
click at [864, 186] on link "View cart" at bounding box center [912, 183] width 97 height 35
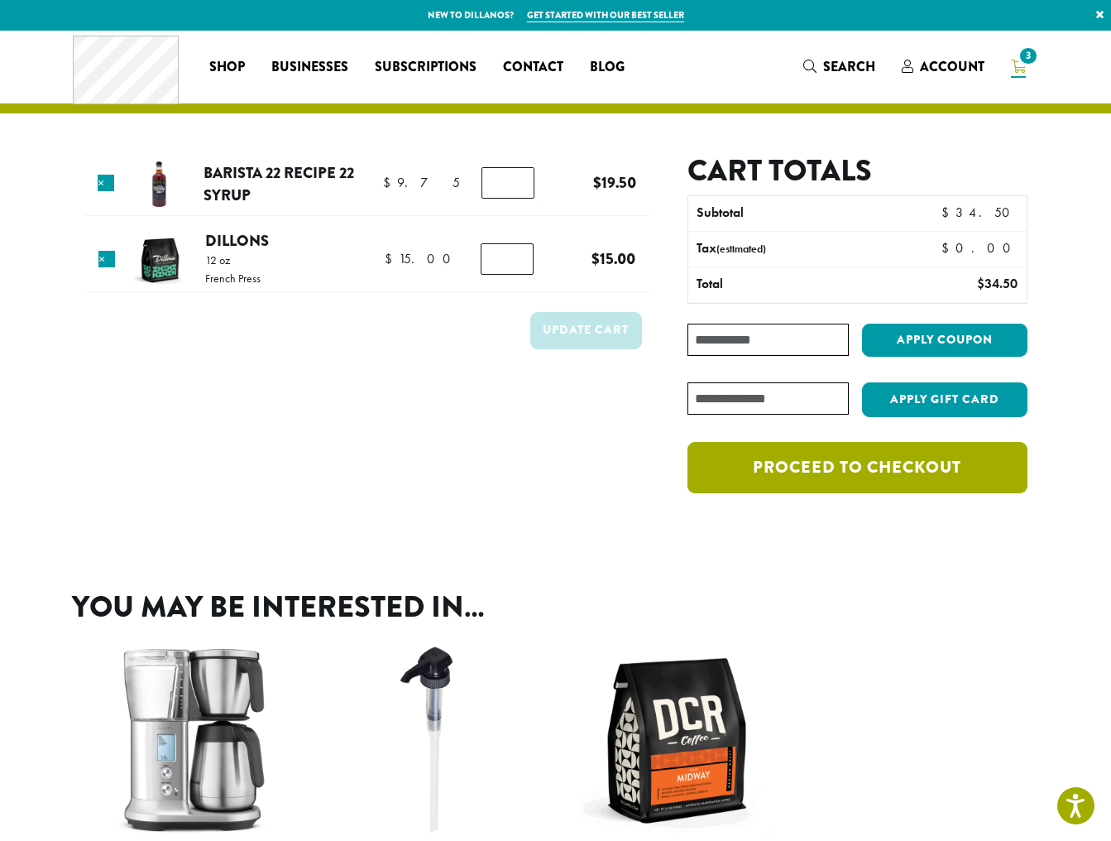
click at [886, 470] on link "Proceed to checkout" at bounding box center [857, 467] width 339 height 51
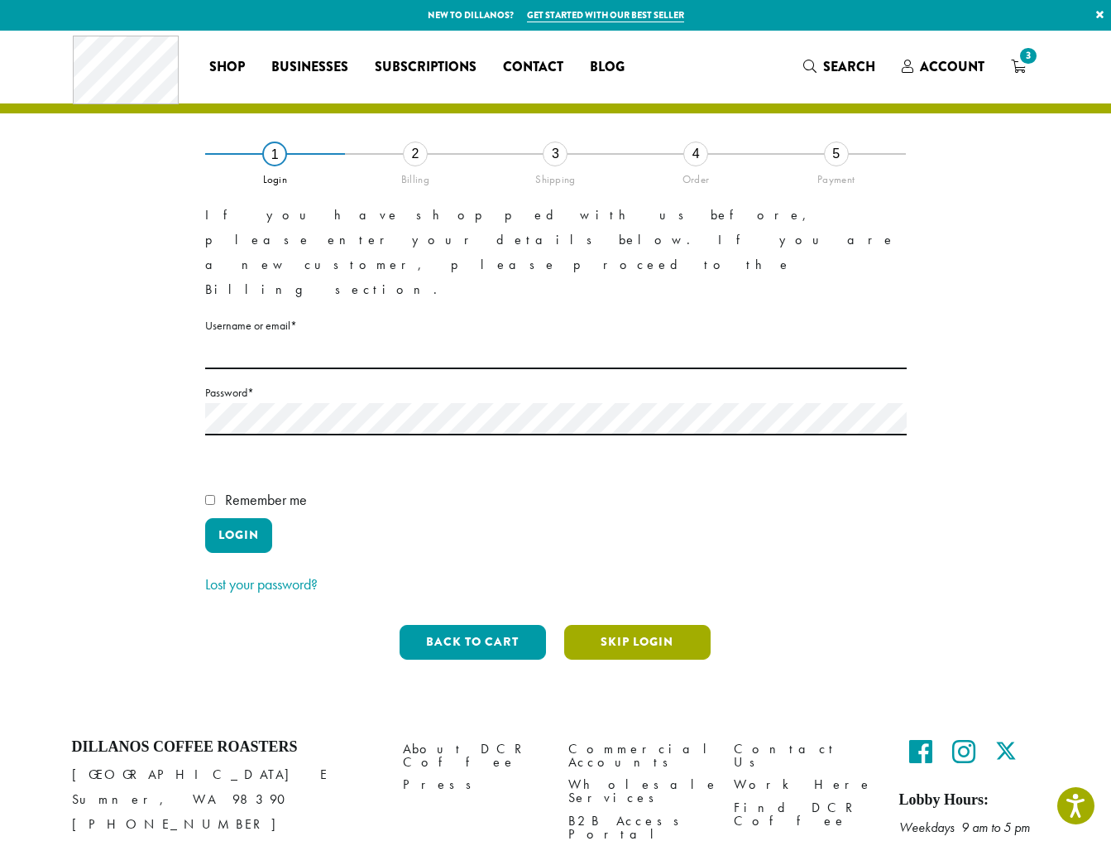
click at [646, 625] on button "Skip Login" at bounding box center [637, 642] width 146 height 35
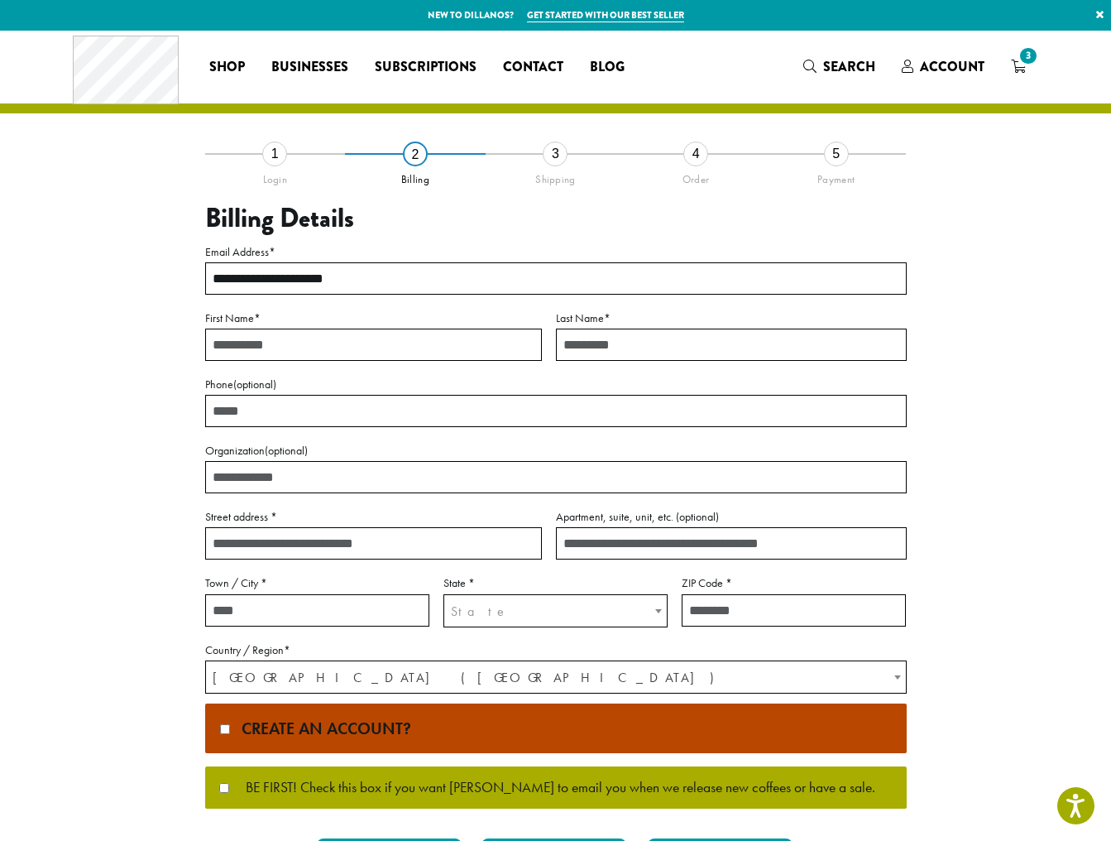
type input "**********"
type input "*"
type input "********"
type input "******"
type input "**********"
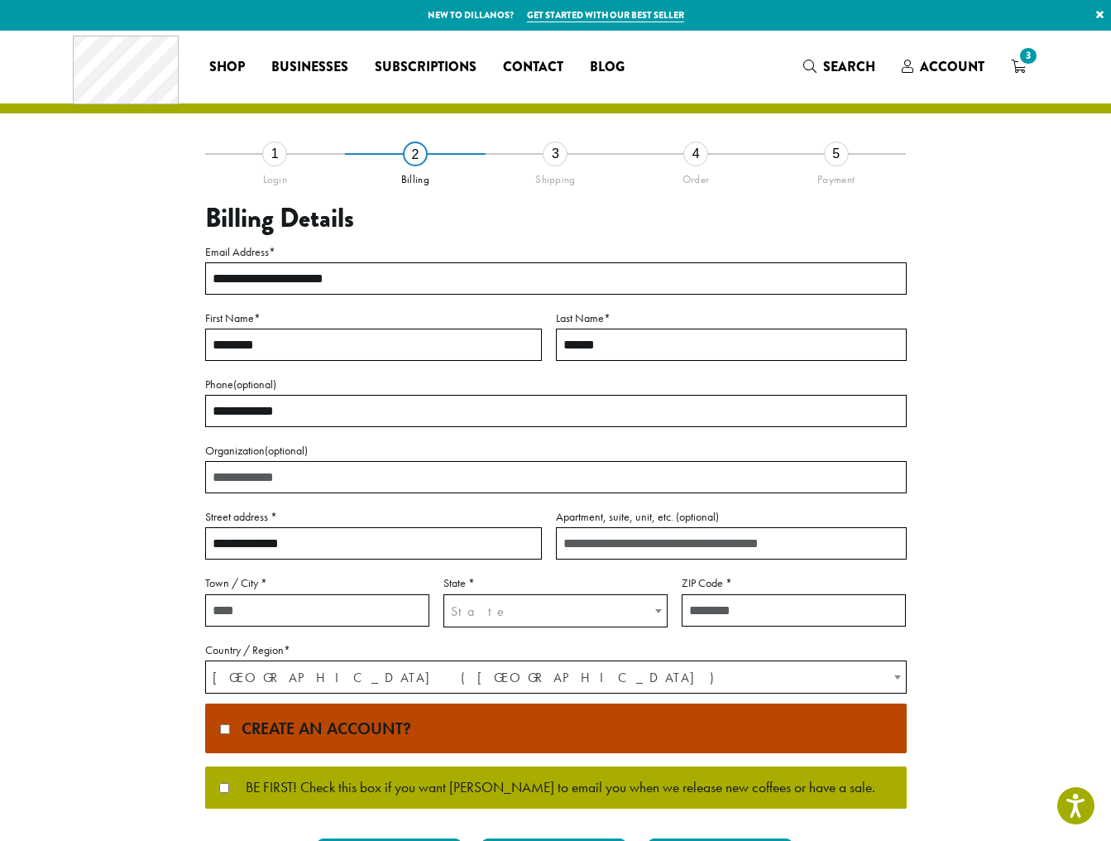
type input "**********"
click at [601, 601] on span "State" at bounding box center [555, 611] width 223 height 32
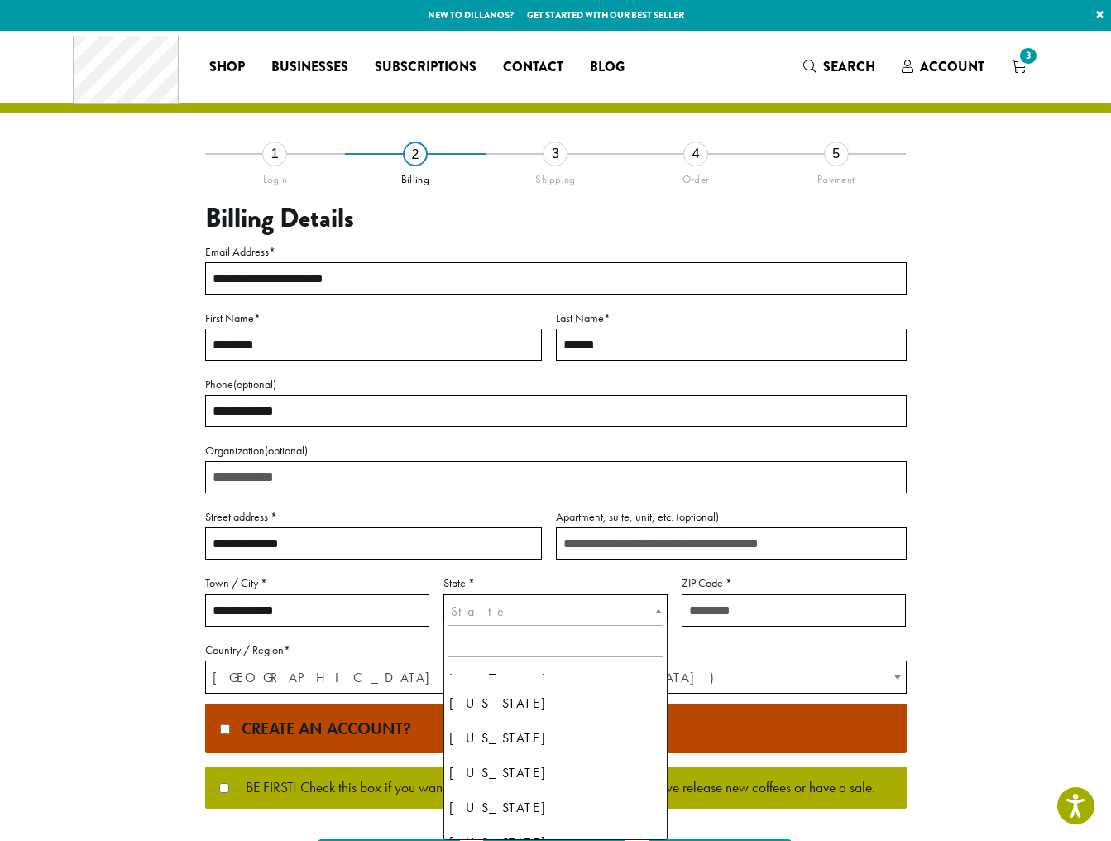
scroll to position [771, 0]
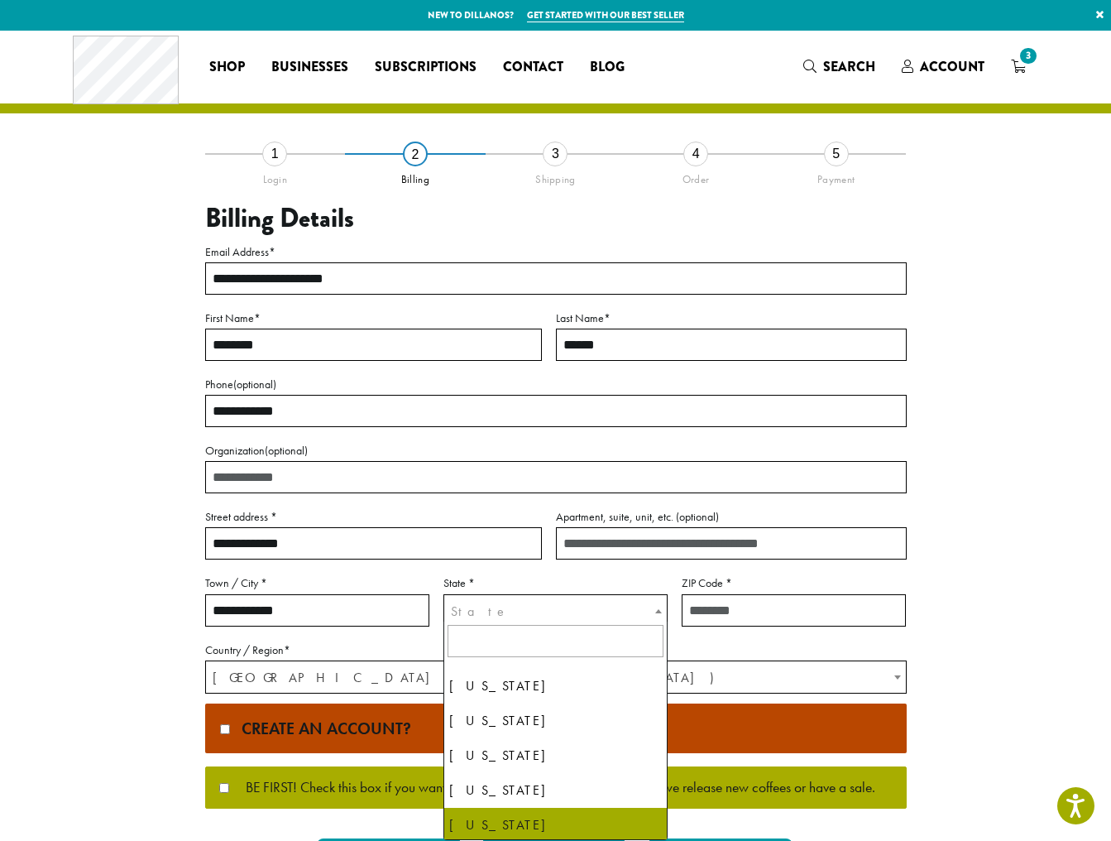
select select "**"
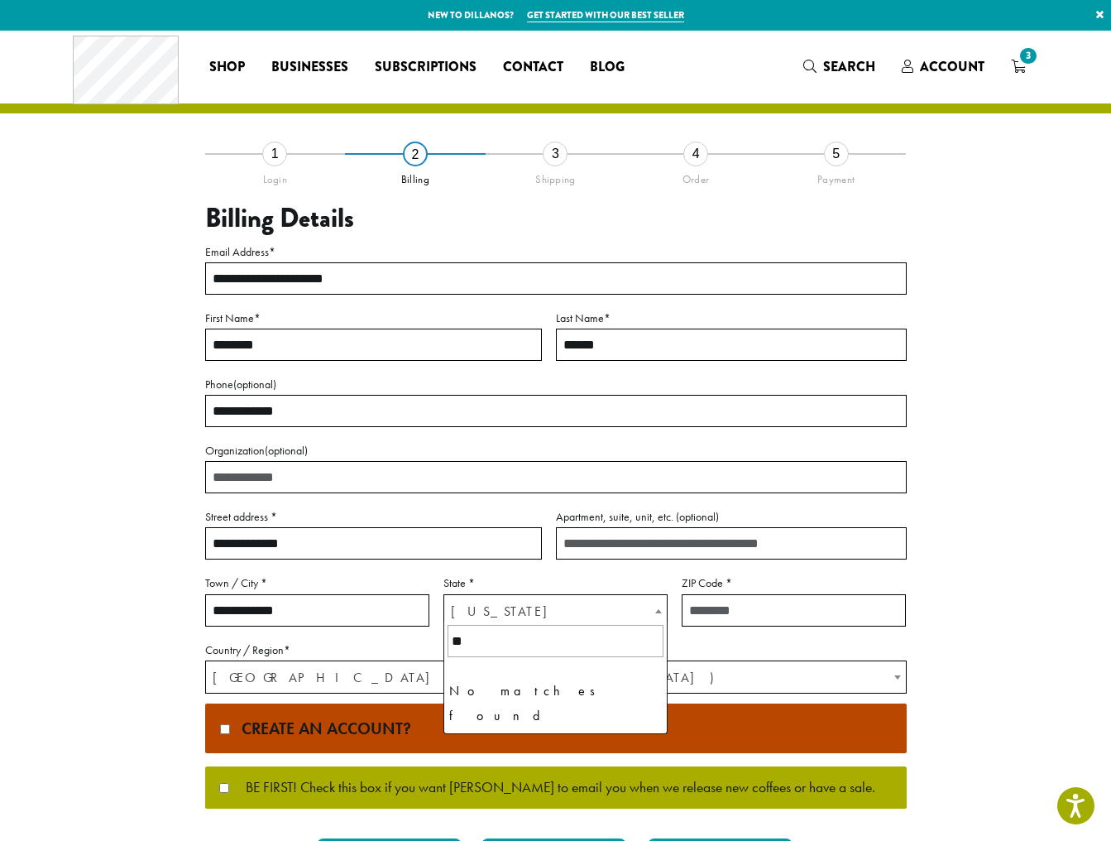
type input "*"
type input "*****"
click at [1036, 525] on div "**********" at bounding box center [556, 479] width 993 height 896
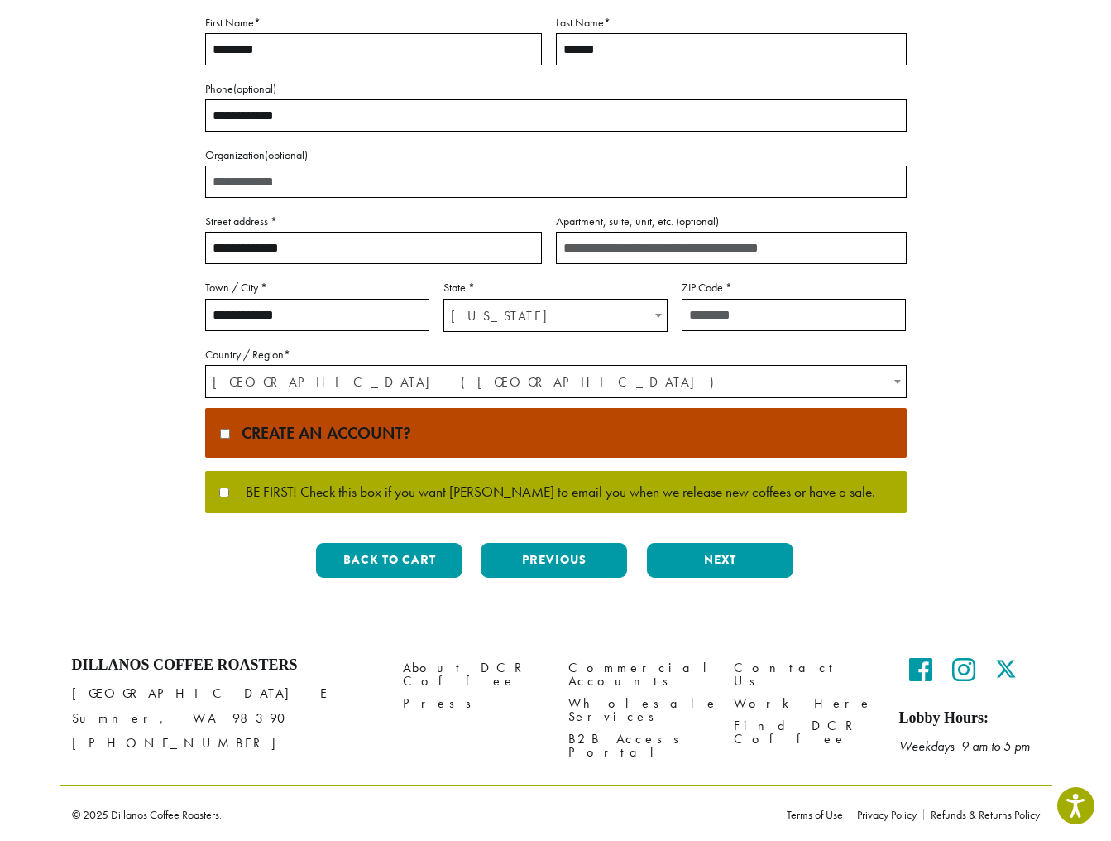
scroll to position [295, 0]
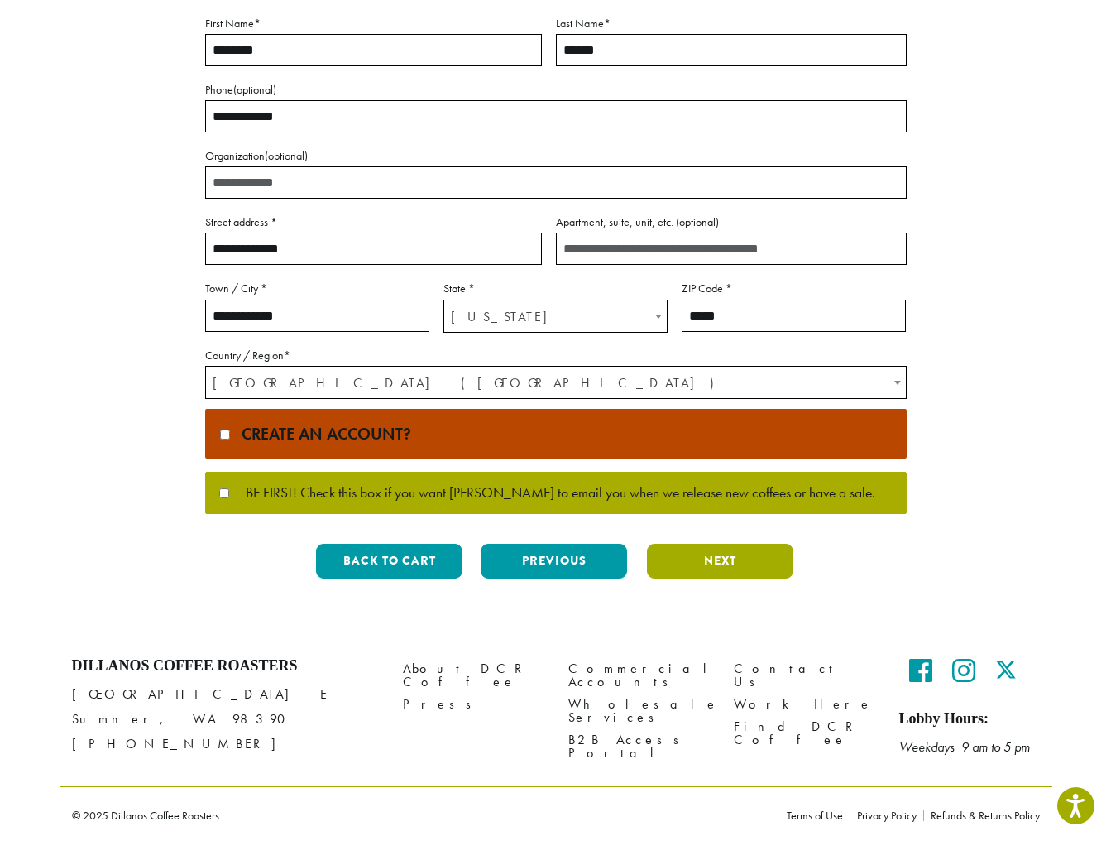
type input "*****"
click at [726, 559] on button "Next" at bounding box center [720, 561] width 146 height 35
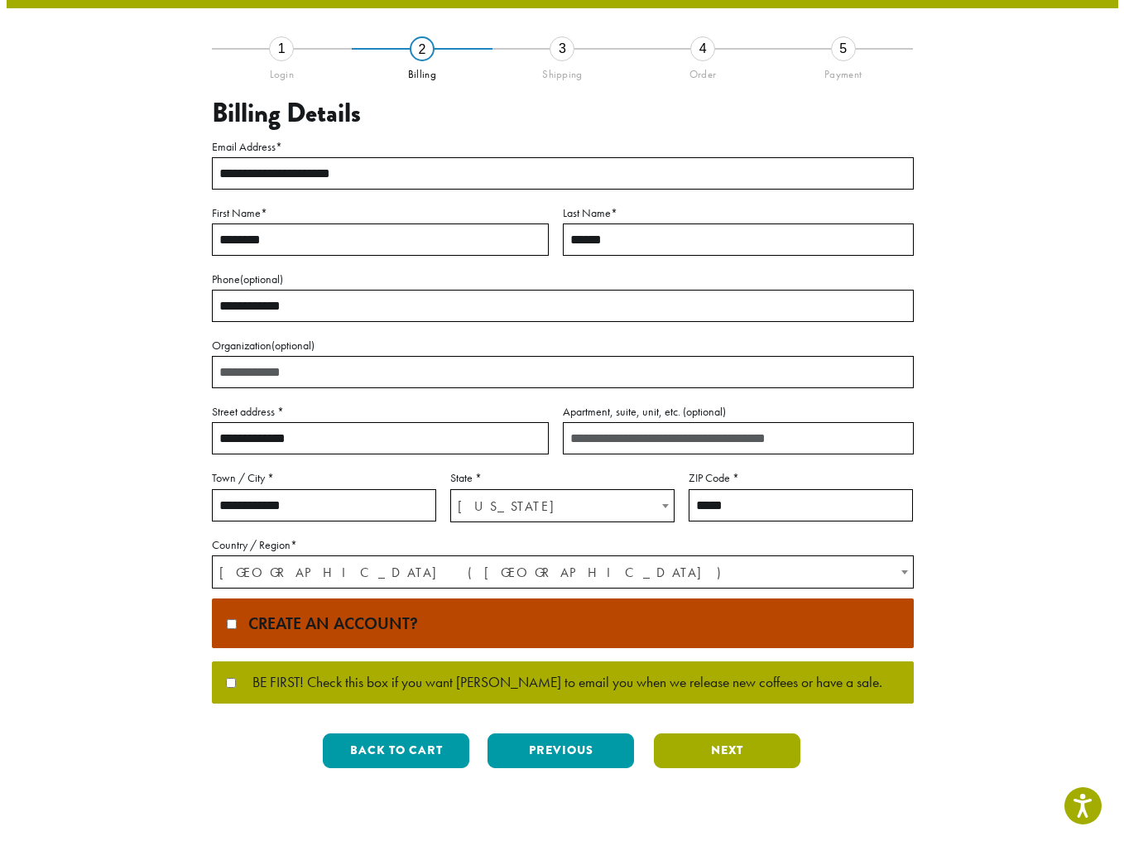
scroll to position [0, 0]
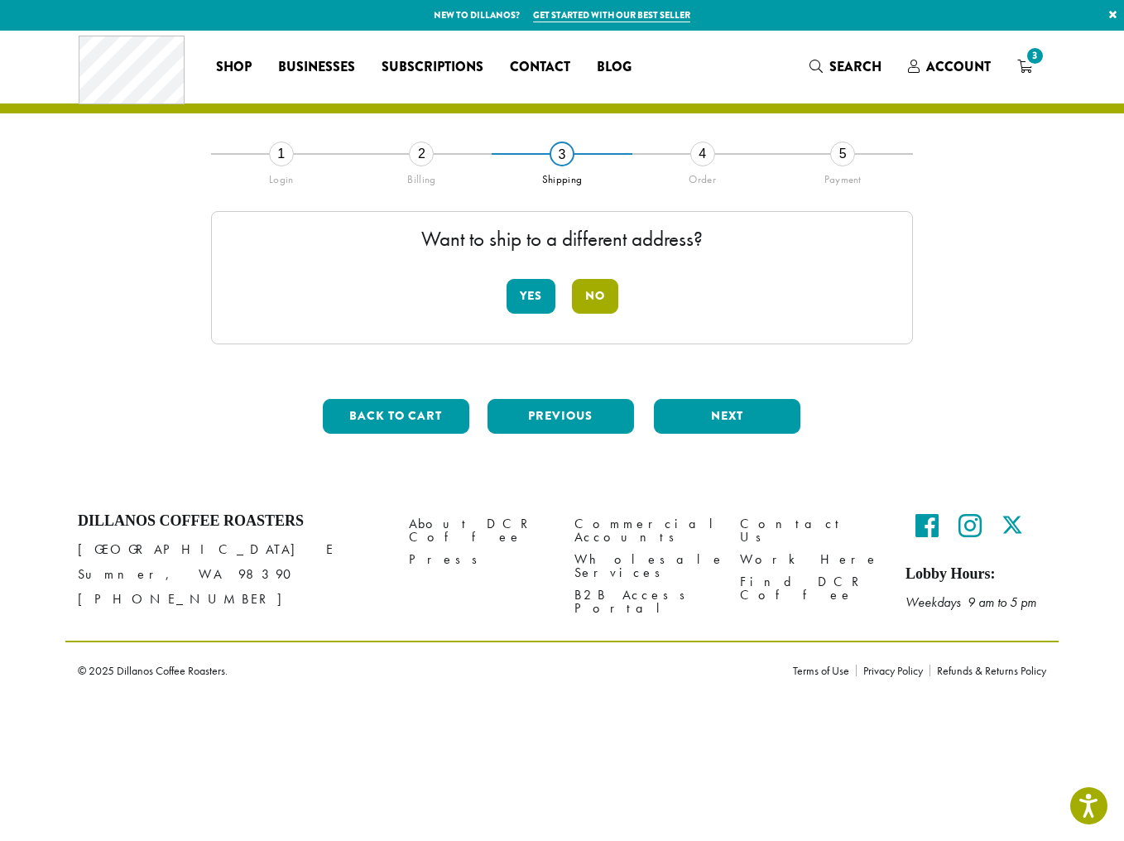
click at [601, 294] on button "No" at bounding box center [595, 296] width 46 height 35
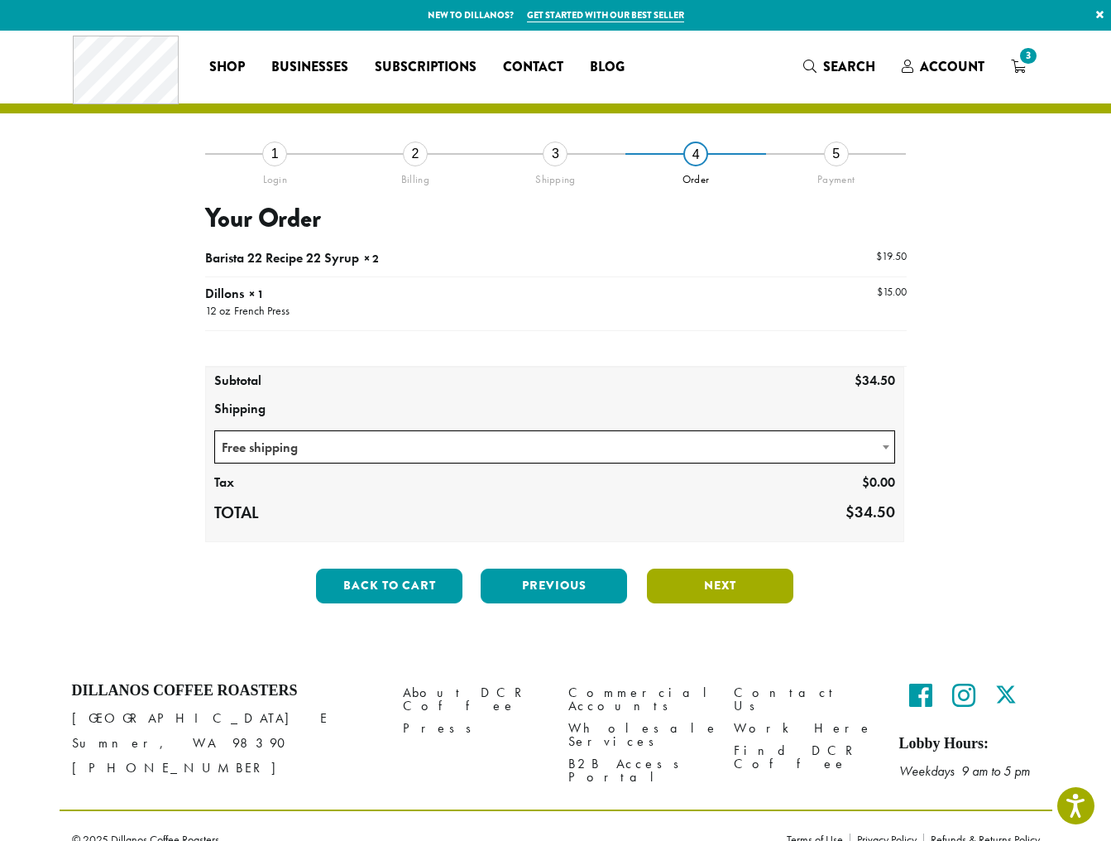
click at [735, 589] on button "Next" at bounding box center [720, 586] width 146 height 35
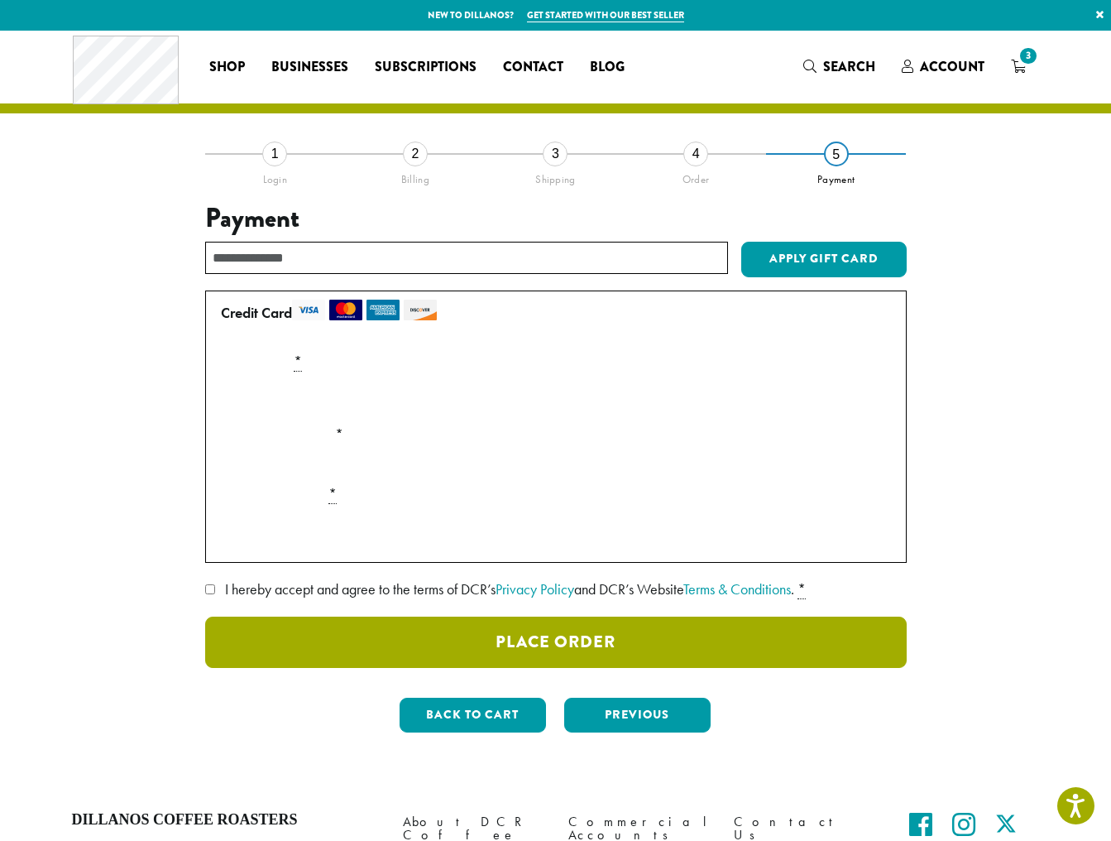
click at [646, 641] on button "Place Order" at bounding box center [556, 642] width 702 height 51
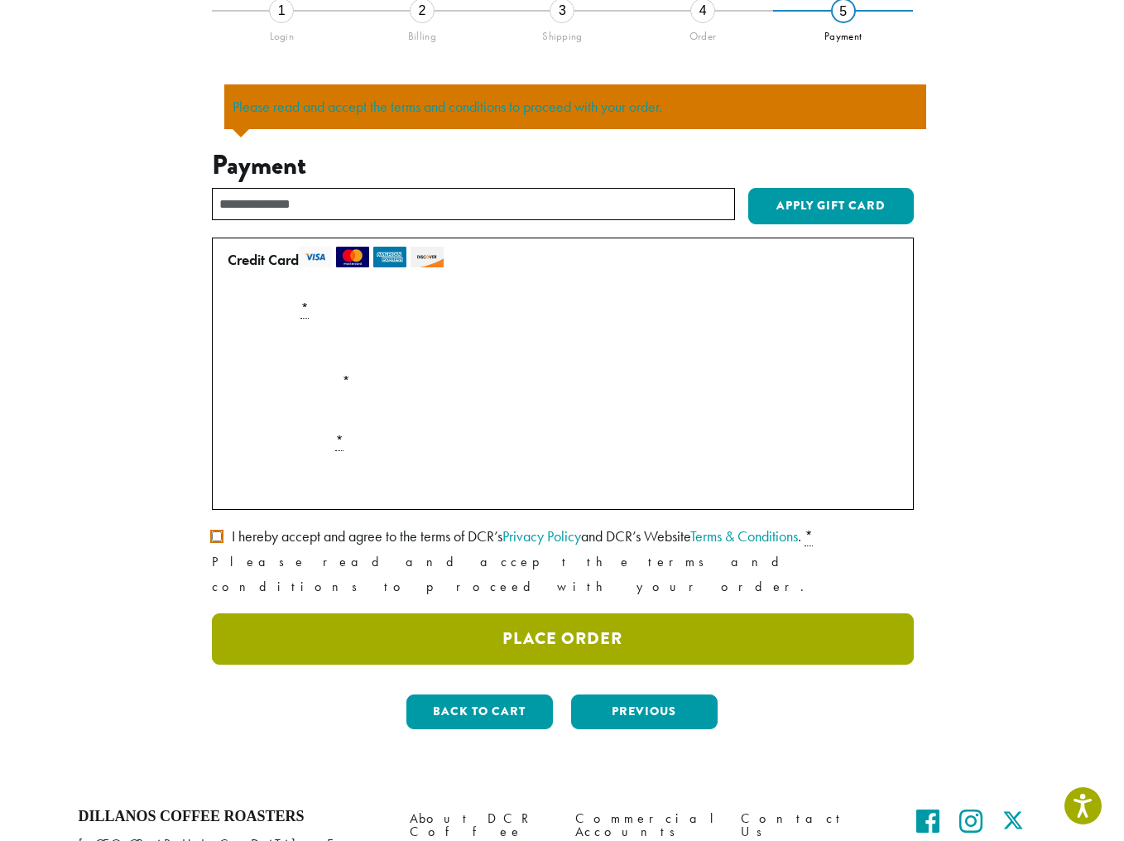
scroll to position [144, 0]
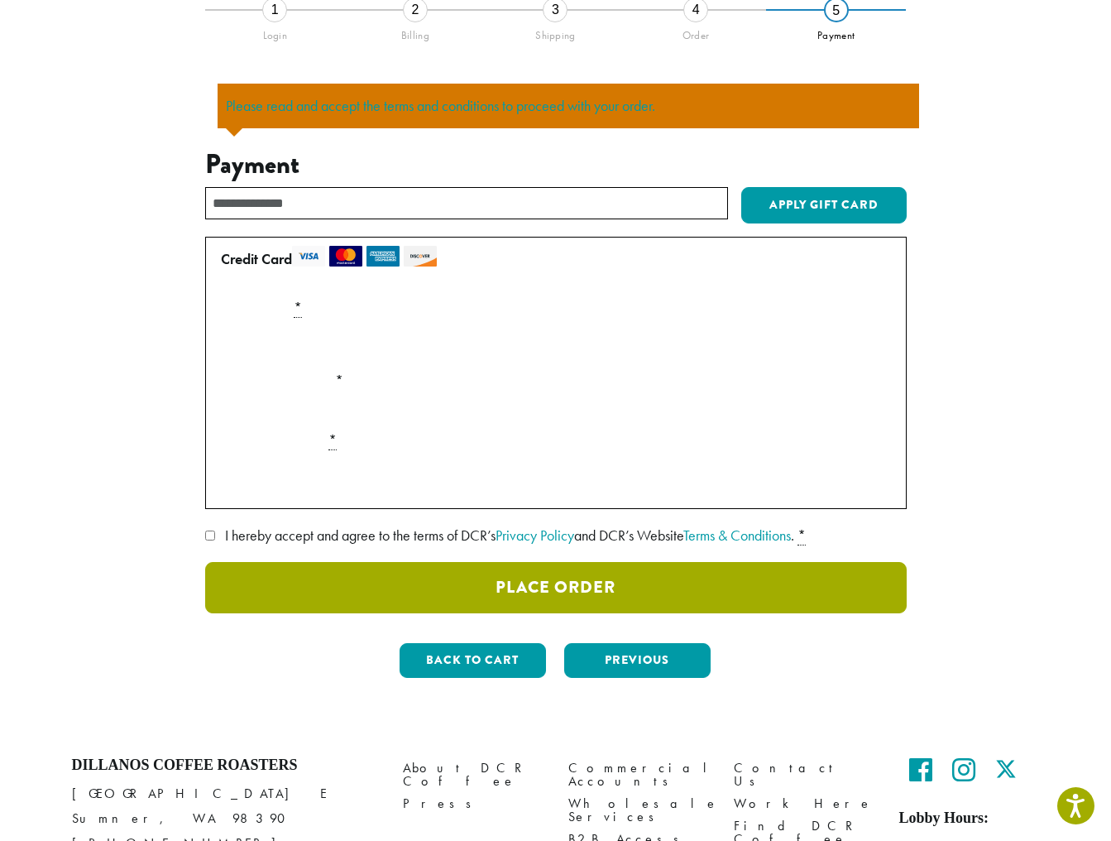
click at [402, 590] on button "Place Order" at bounding box center [556, 587] width 702 height 51
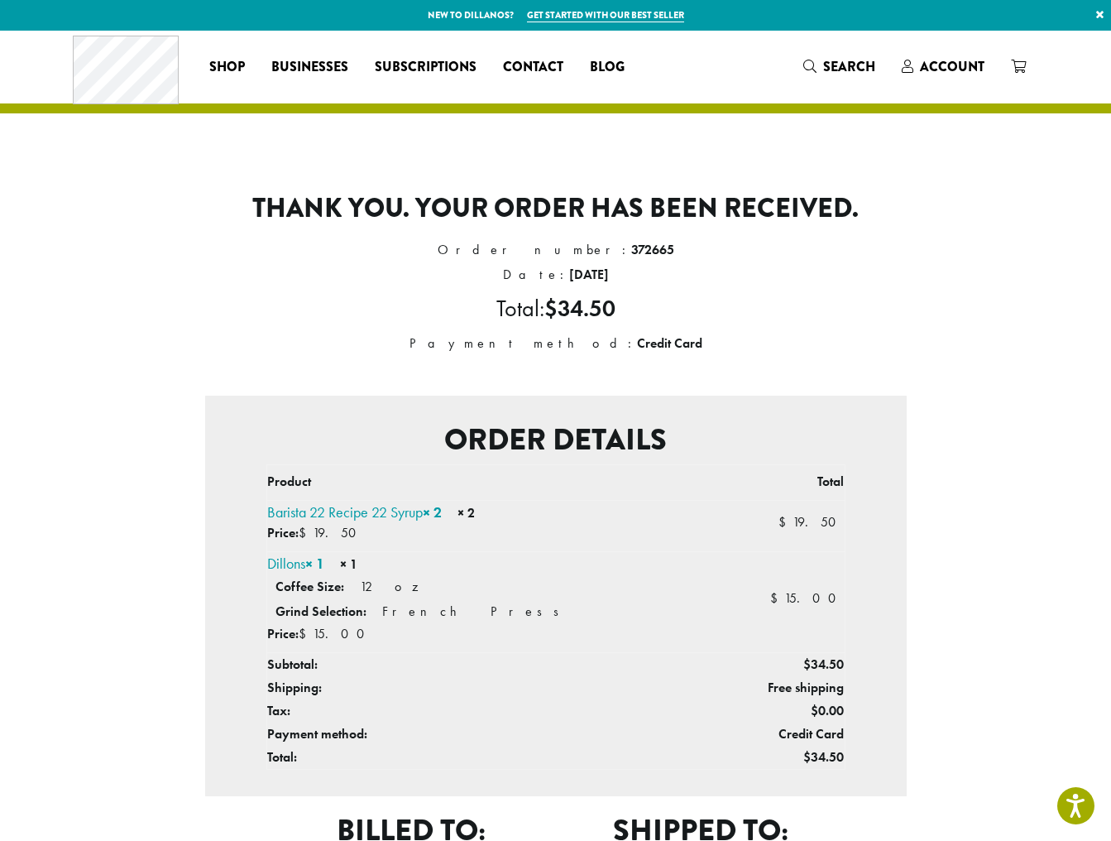
click at [402, 590] on li "Coffee Size: 12 oz" at bounding box center [503, 586] width 454 height 25
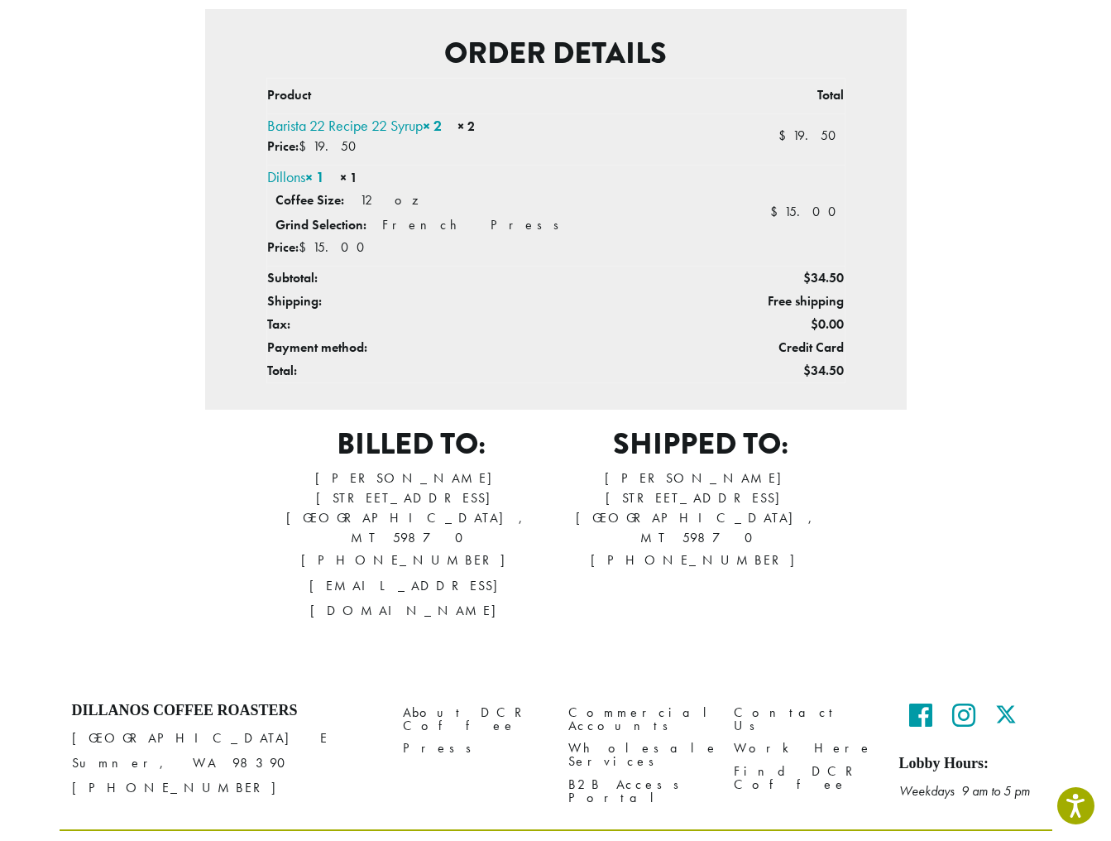
scroll to position [386, 0]
